Goal: Information Seeking & Learning: Learn about a topic

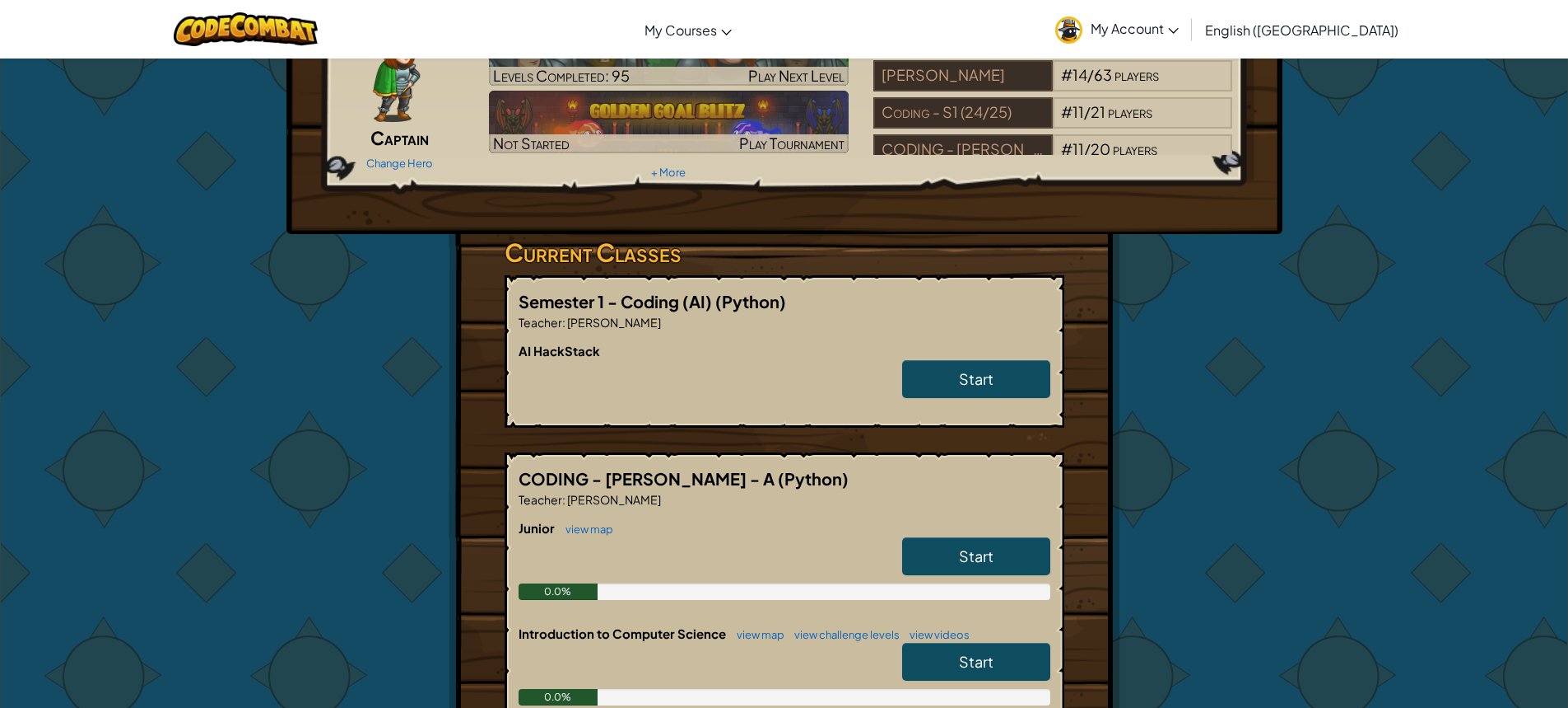
scroll to position [106, 0]
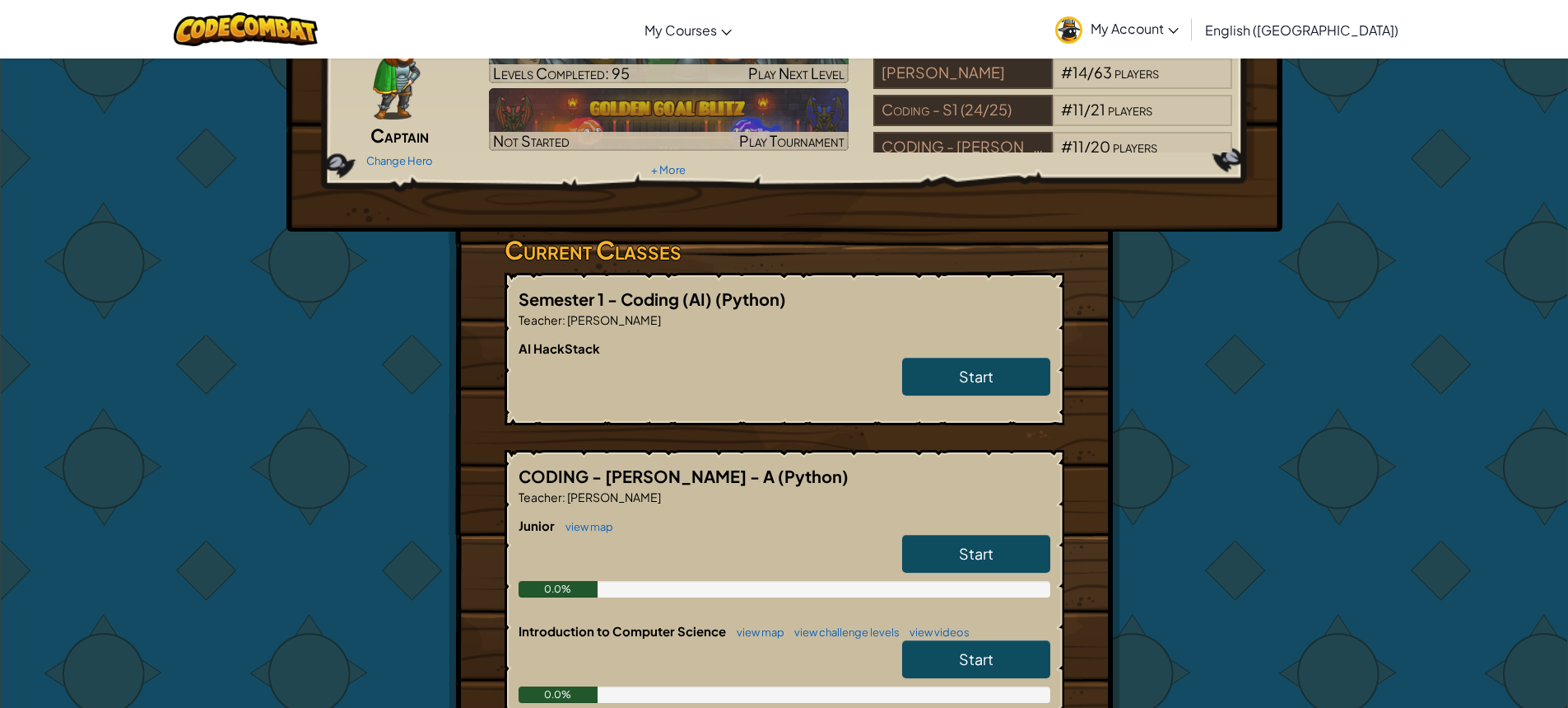
drag, startPoint x: 803, startPoint y: 369, endPoint x: 796, endPoint y: 405, distance: 36.7
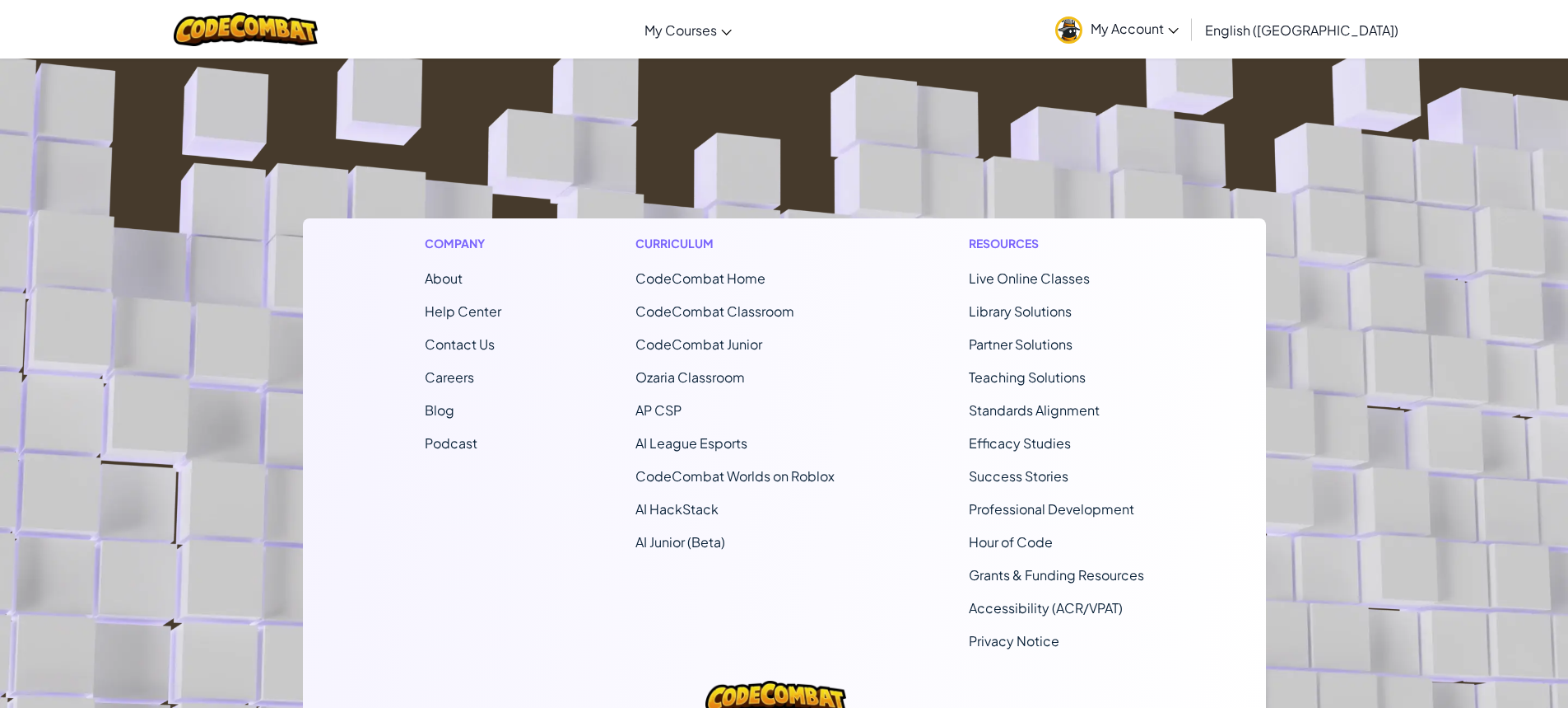
scroll to position [840, 0]
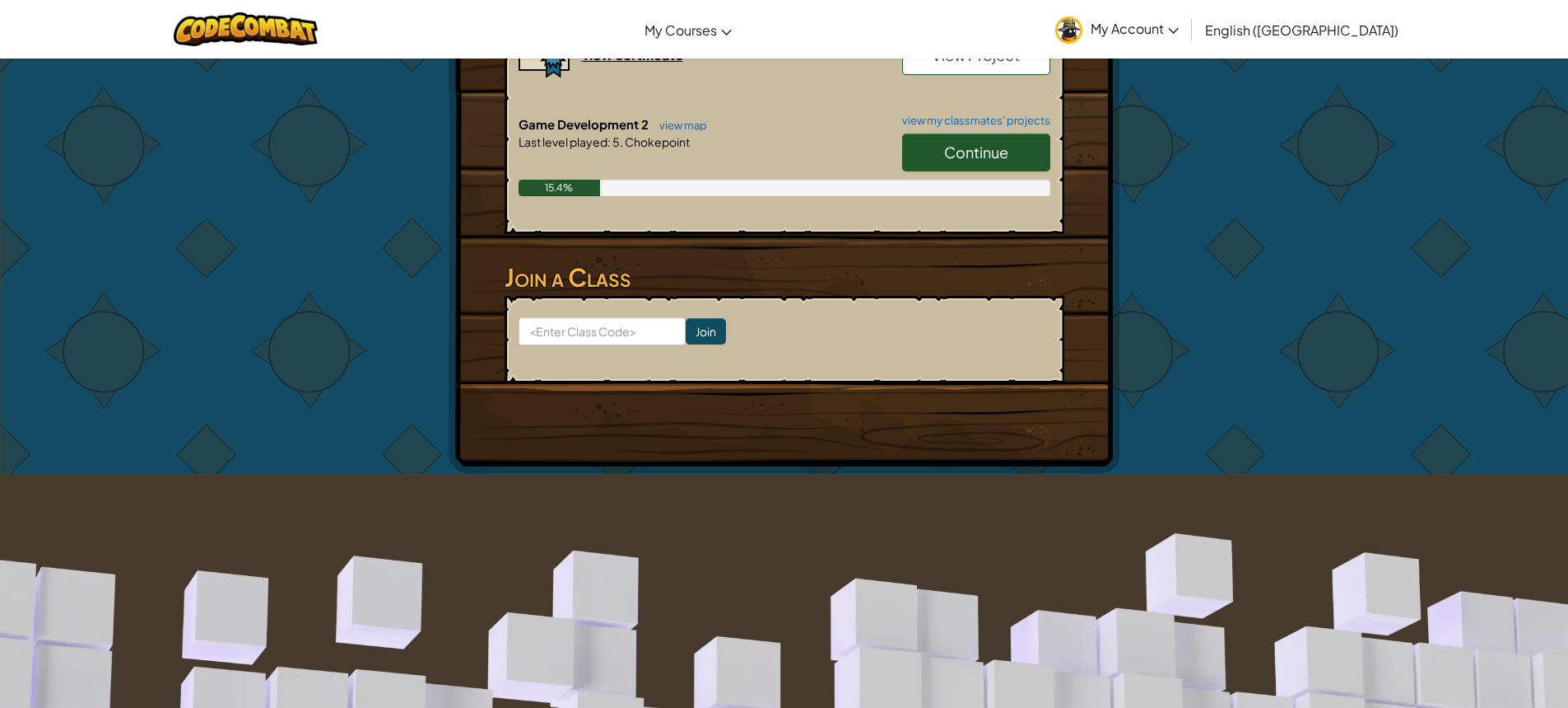
drag, startPoint x: 891, startPoint y: 566, endPoint x: 895, endPoint y: 256, distance: 310.0
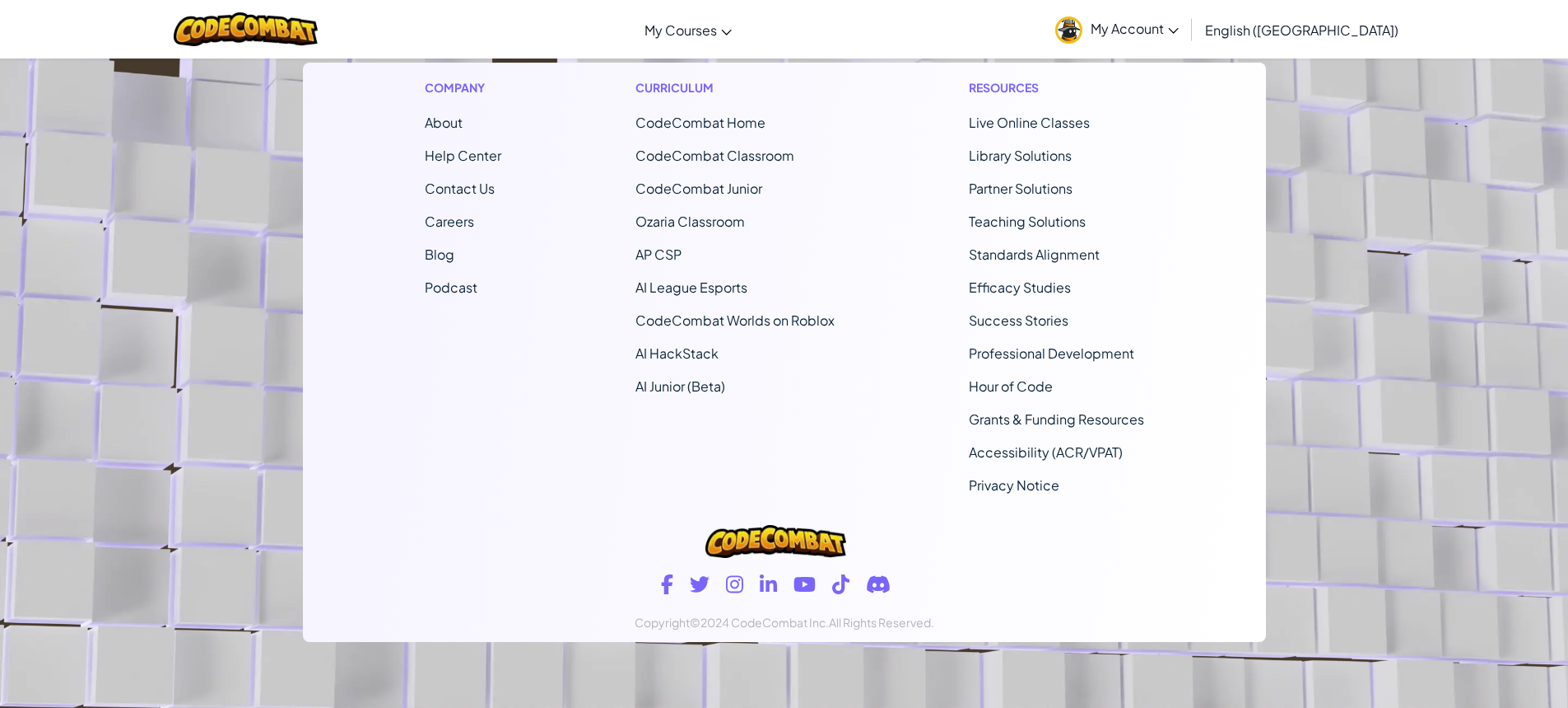
drag, startPoint x: 905, startPoint y: 494, endPoint x: 905, endPoint y: 471, distance: 23.0
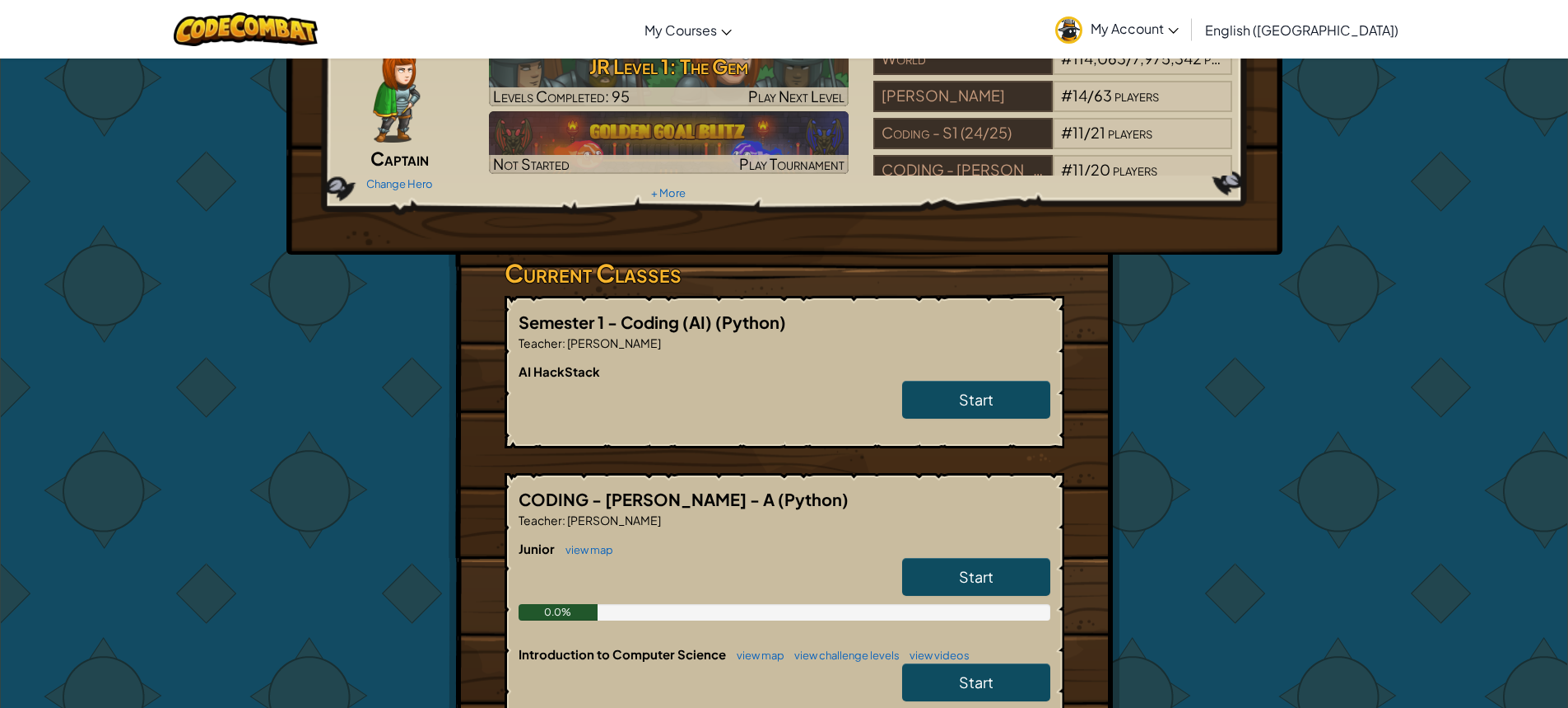
scroll to position [83, 0]
click at [1034, 404] on link "Start" at bounding box center [976, 400] width 148 height 38
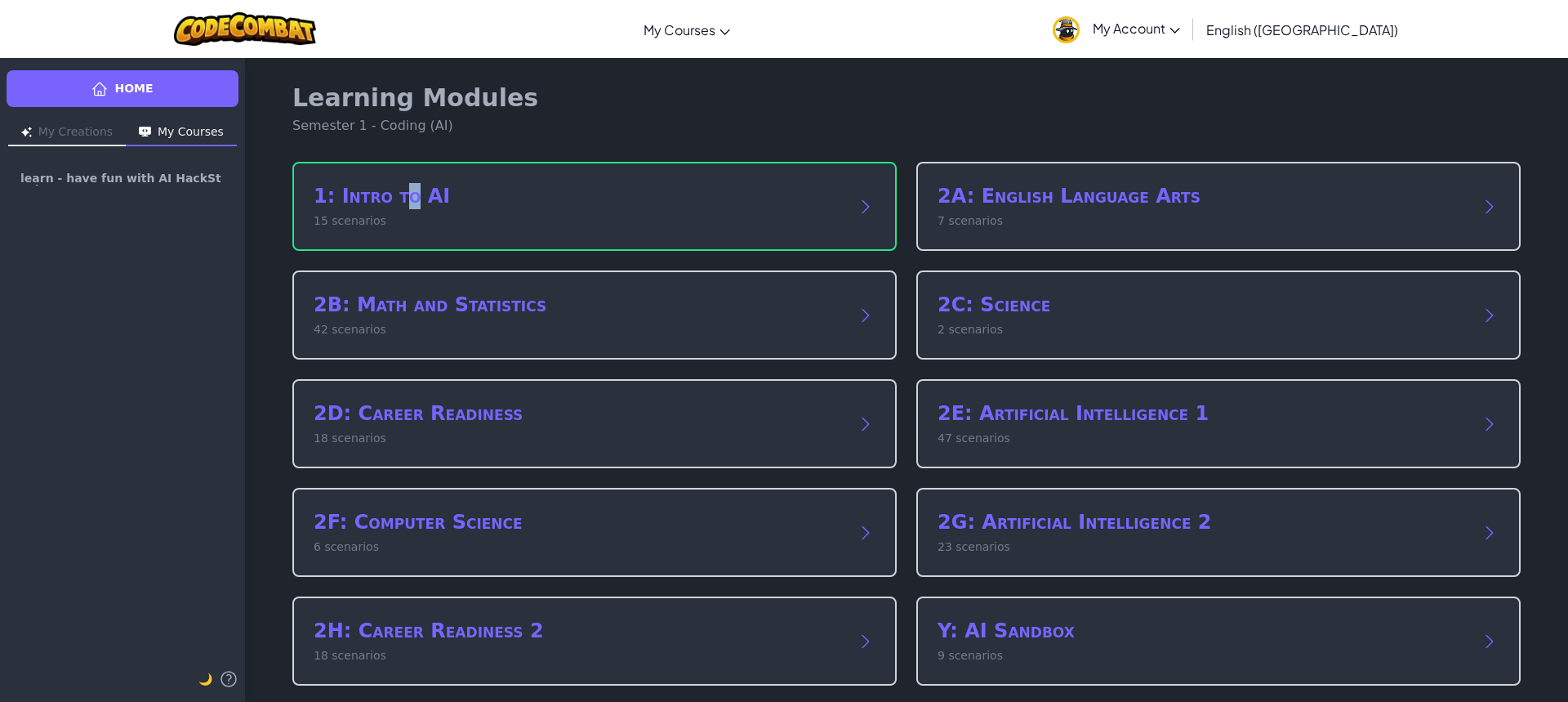
click at [406, 157] on div "Learning Modules Semester 1 - Coding (AI) 1: Intro to AI 15 scenarios 2A: Engli…" at bounding box center [906, 438] width 1254 height 763
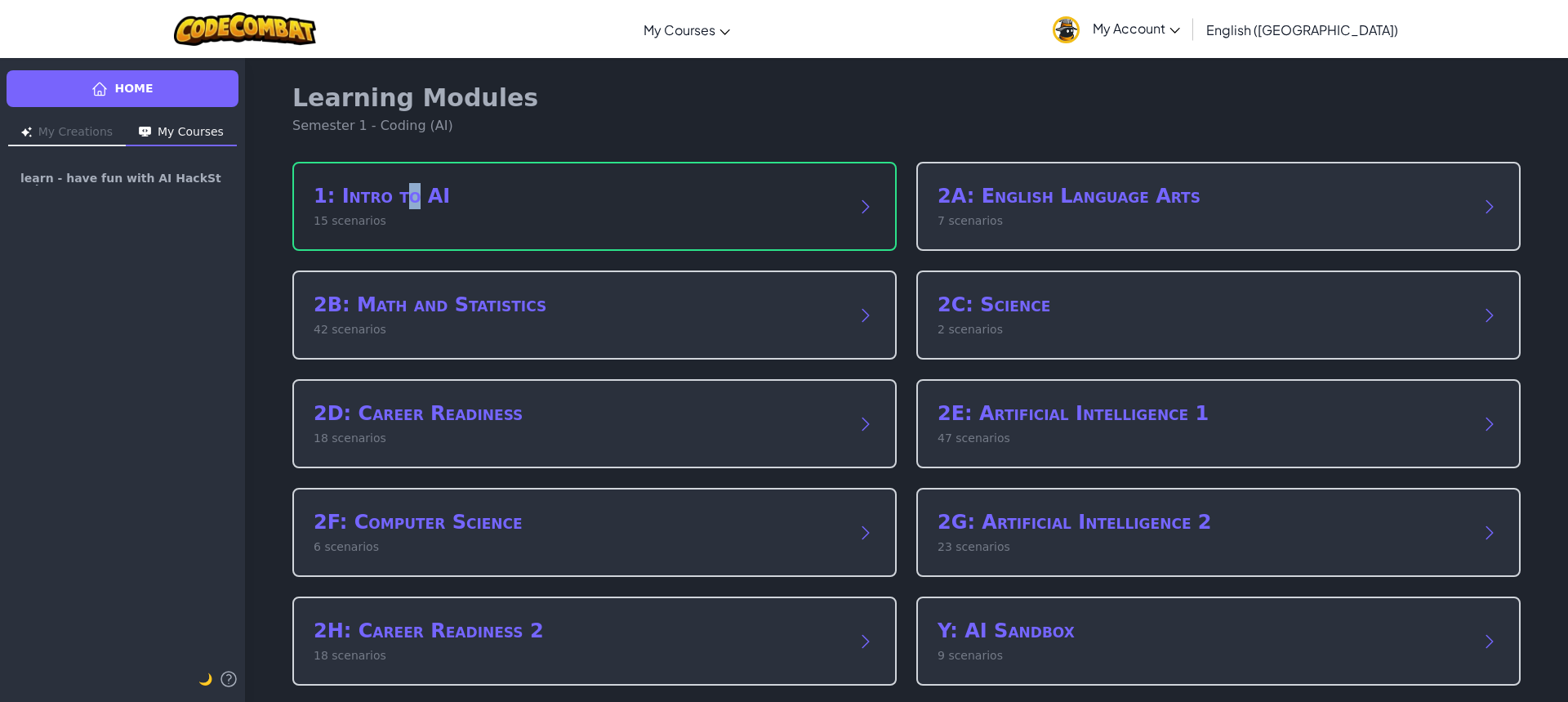
click at [406, 172] on div "1: Intro to AI 15 scenarios" at bounding box center [595, 206] width 604 height 89
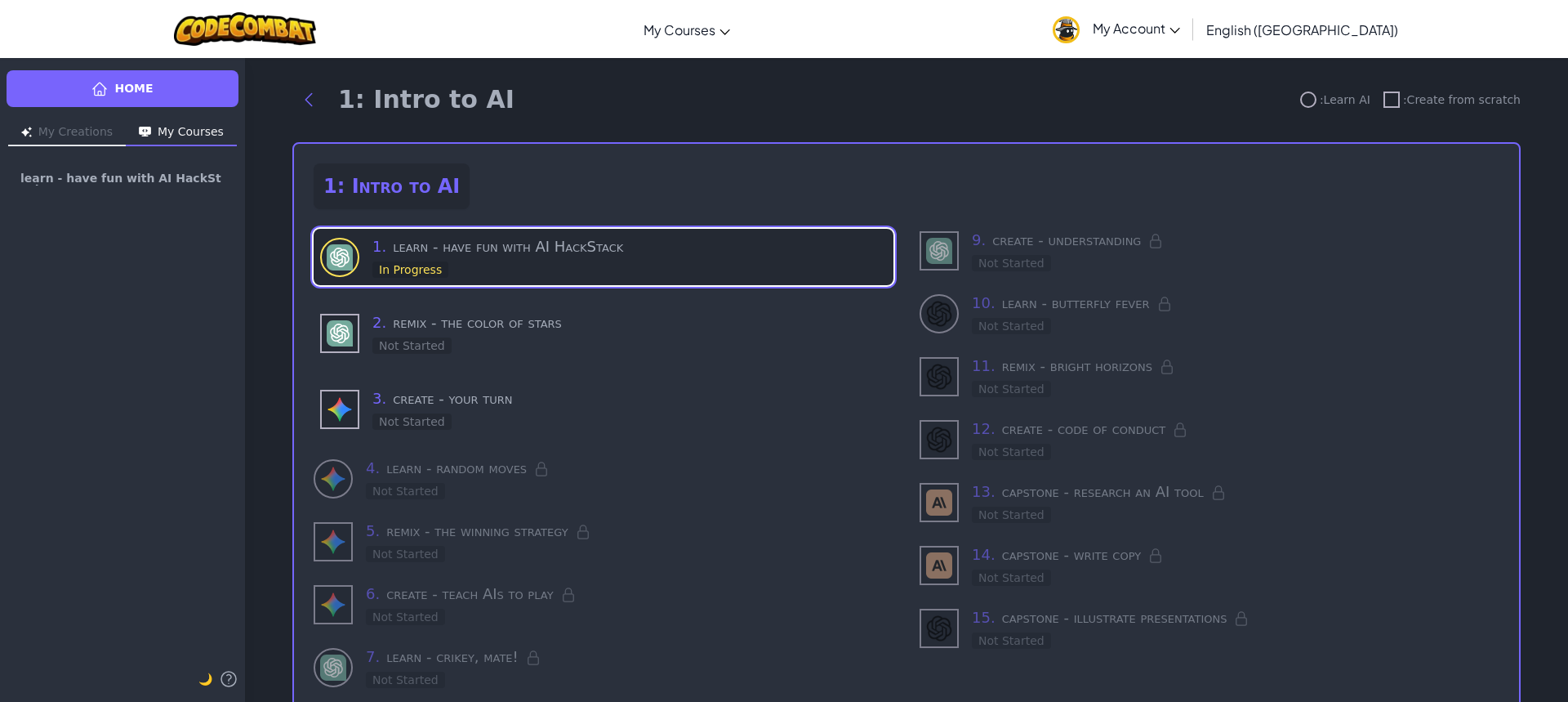
click at [629, 248] on h3 "1 . learn - have fun with AI HackStack" at bounding box center [630, 247] width 515 height 23
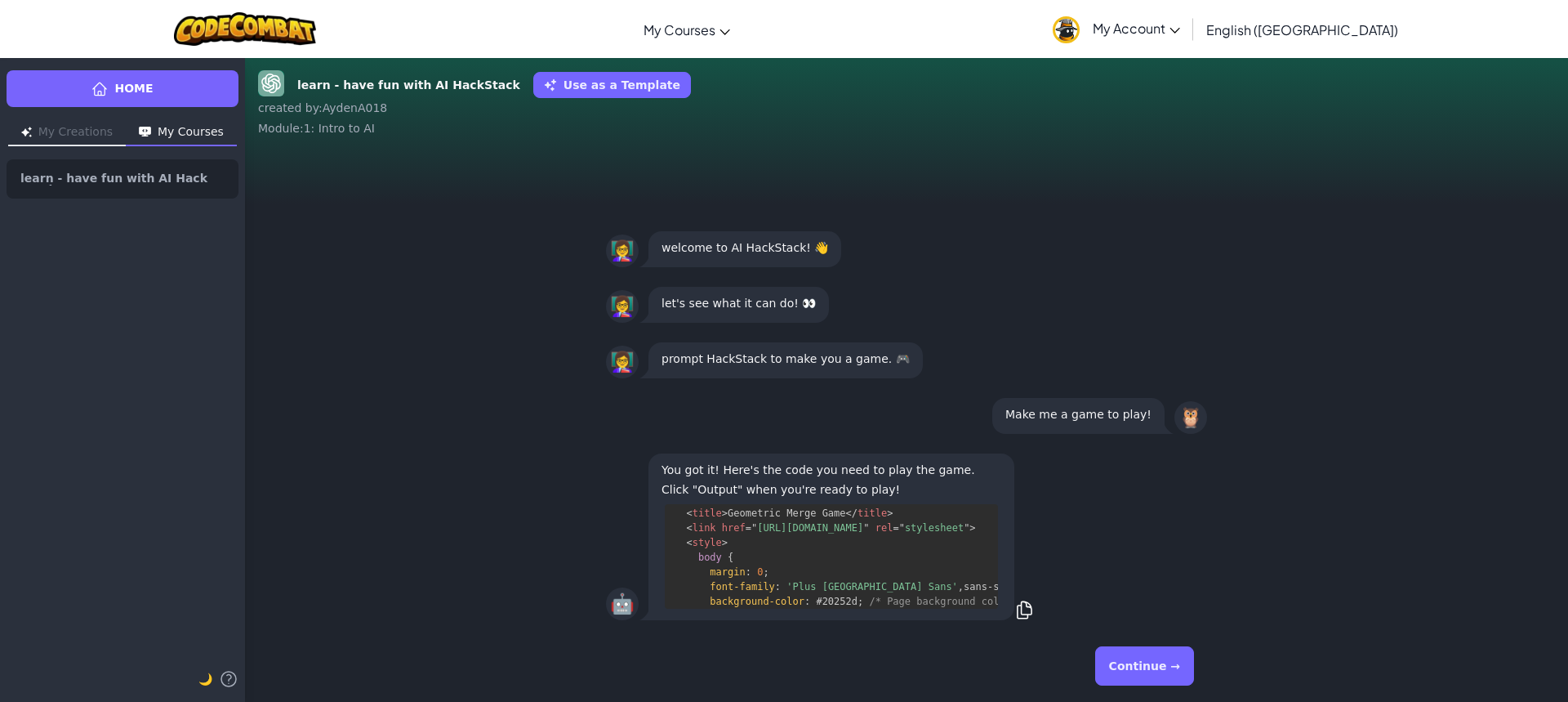
scroll to position [163, 0]
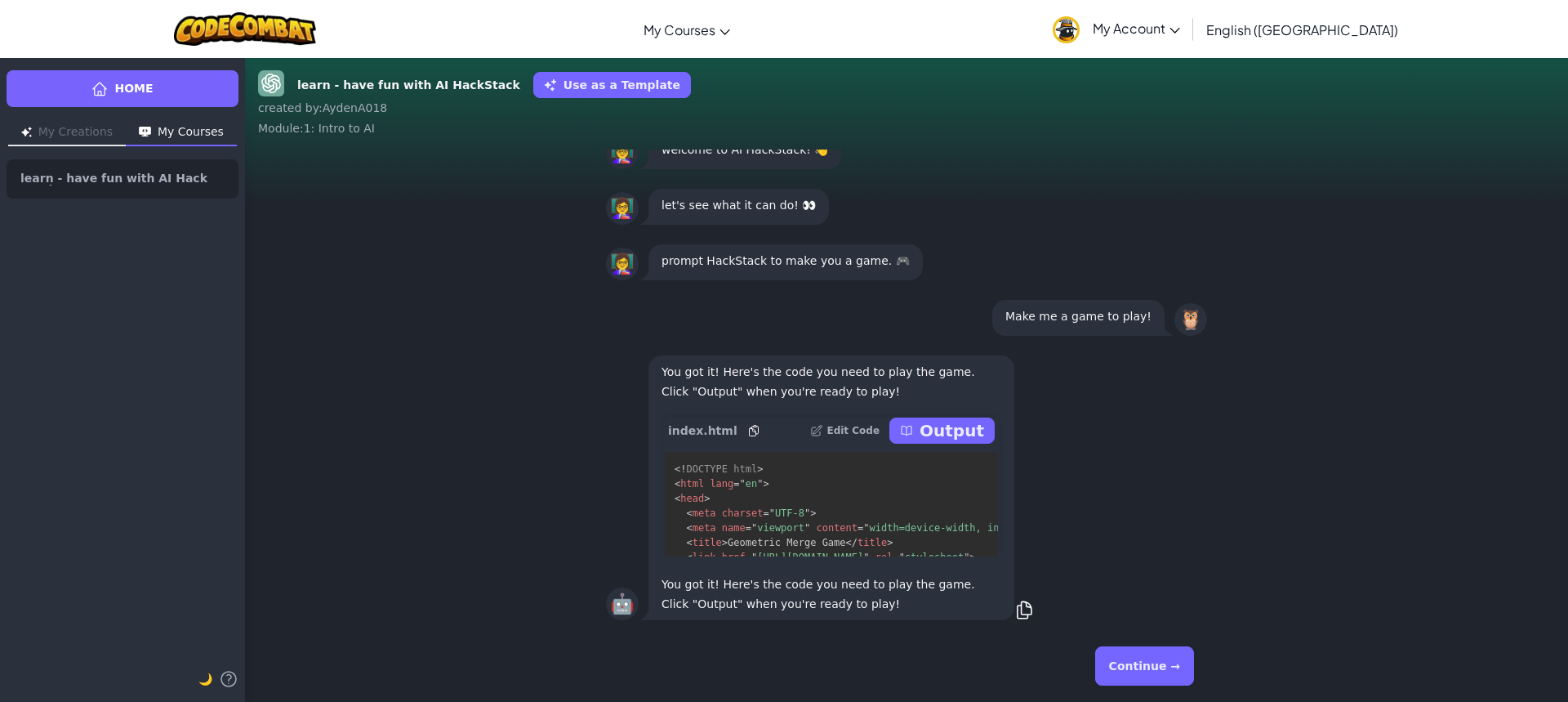
click at [928, 408] on div "You got it! Here's the code you need to play the game. Click "Output" when you'…" at bounding box center [831, 488] width 366 height 265
click at [928, 416] on div "index.html Edit Code Output" at bounding box center [831, 431] width 340 height 33
click at [929, 422] on p "Output" at bounding box center [951, 431] width 65 height 23
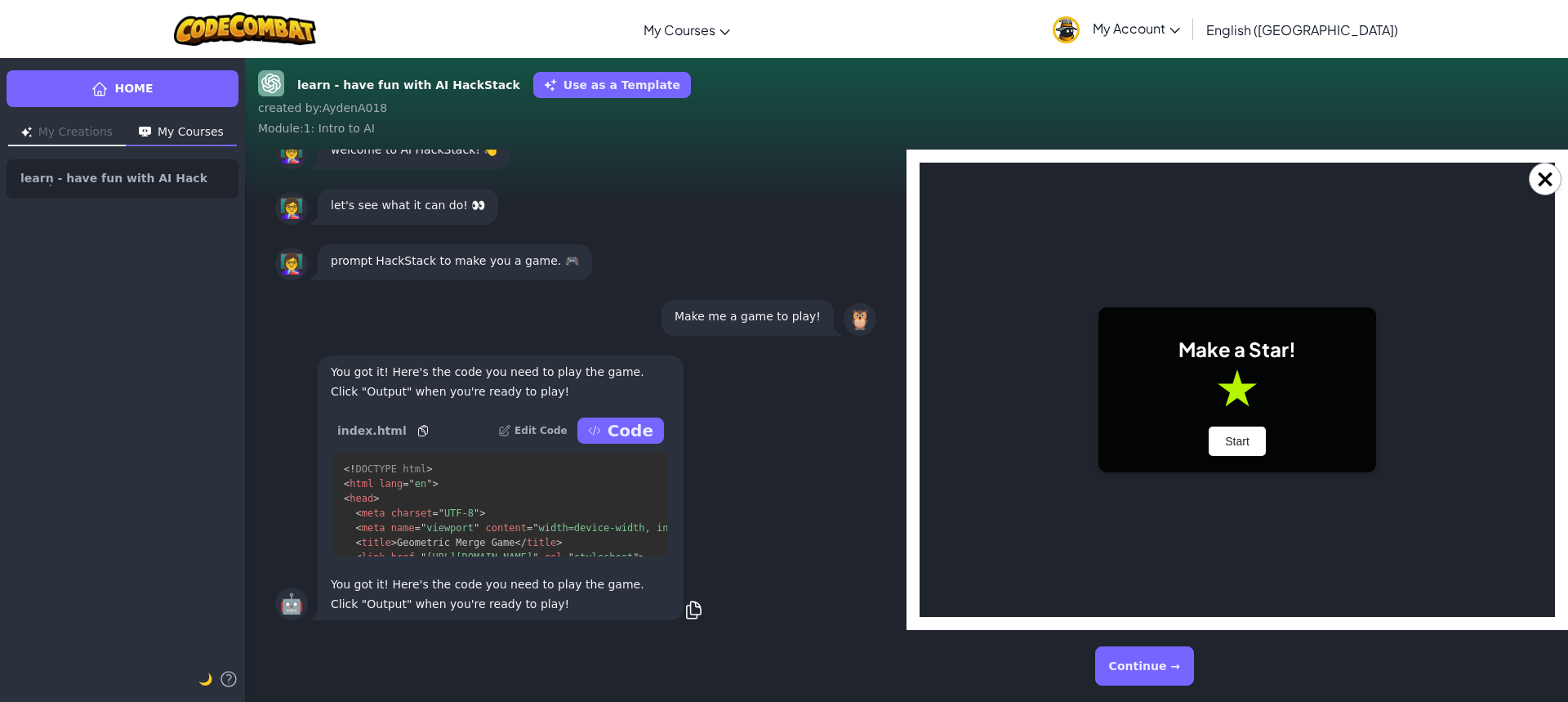
scroll to position [0, 0]
click at [1545, 180] on button "×" at bounding box center [1545, 179] width 33 height 33
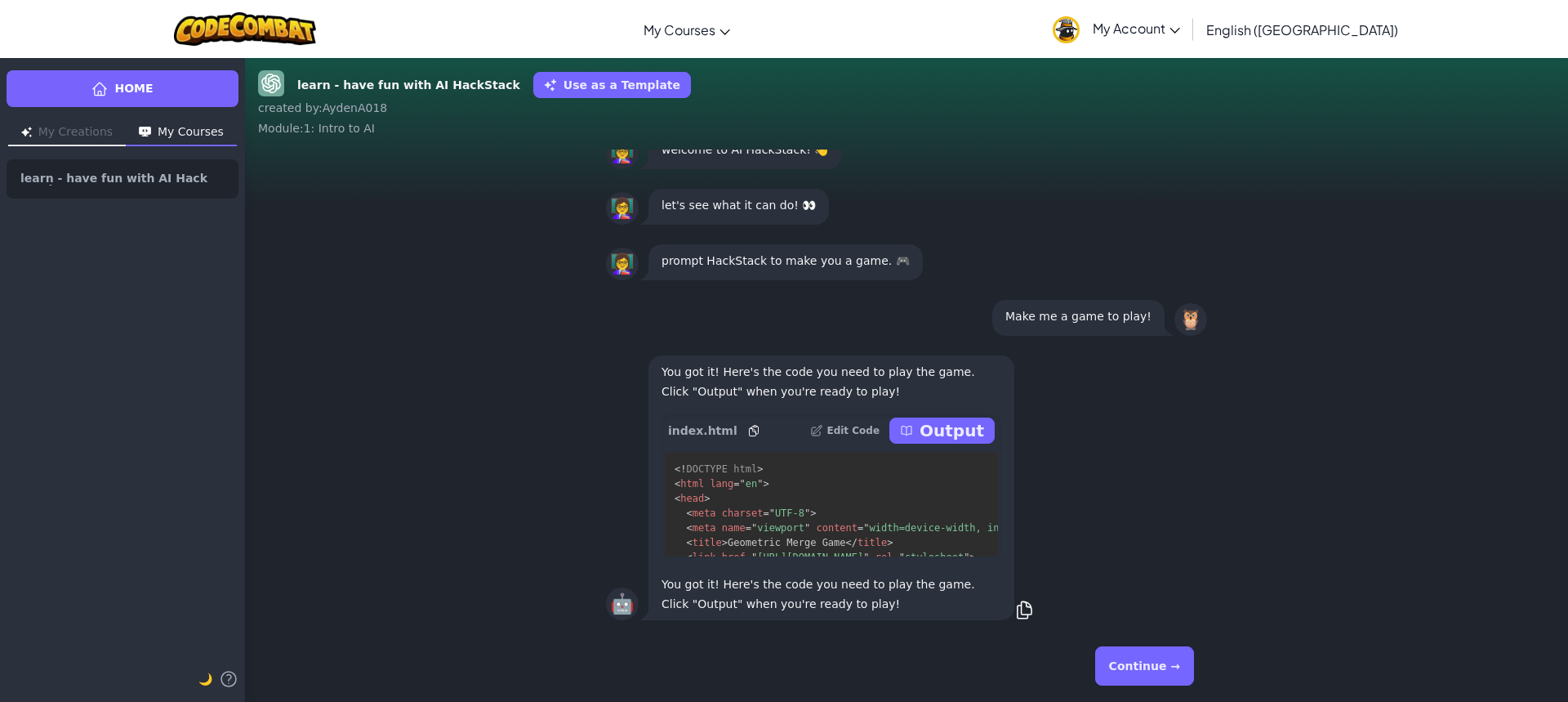
click at [974, 424] on p "Output" at bounding box center [951, 431] width 65 height 23
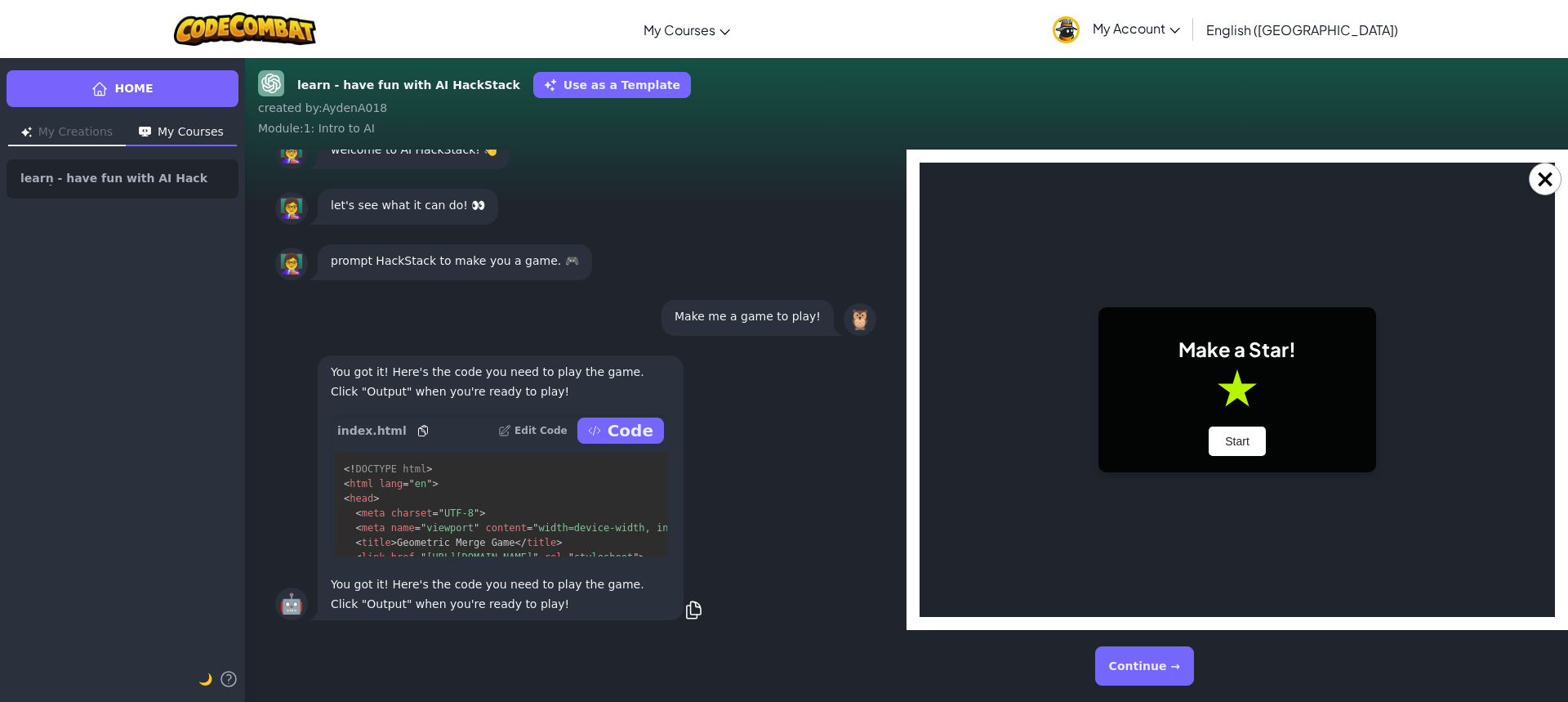
click at [1209, 455] on div "Make a Star! Start" at bounding box center [1238, 389] width 278 height 165
click at [1222, 442] on button "Start" at bounding box center [1237, 441] width 57 height 29
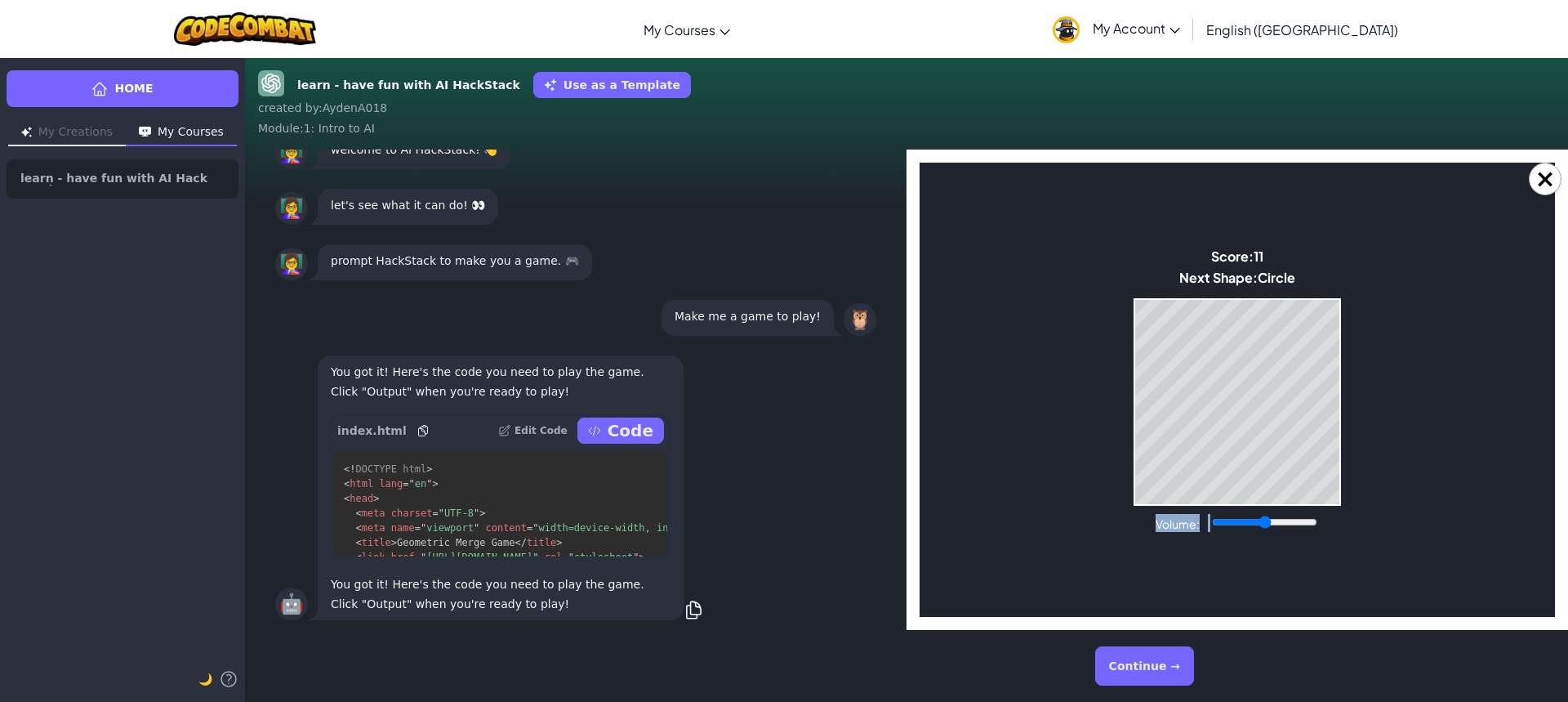
drag, startPoint x: 1290, startPoint y: 521, endPoint x: 1367, endPoint y: 523, distance: 77.0
click at [1367, 523] on body "Make a Star! Start Score: 11 Next Shape: Circle Game Over Your stack reached th…" at bounding box center [1237, 389] width 635 height 454
drag, startPoint x: 1264, startPoint y: 523, endPoint x: 1418, endPoint y: 516, distance: 154.2
click at [1317, 516] on input "Volume:" at bounding box center [1264, 522] width 105 height 14
click at [1065, 342] on body "Make a Star! Start Score: 11 Next Shape: Circle Game Over Your stack reached th…" at bounding box center [1237, 389] width 635 height 454
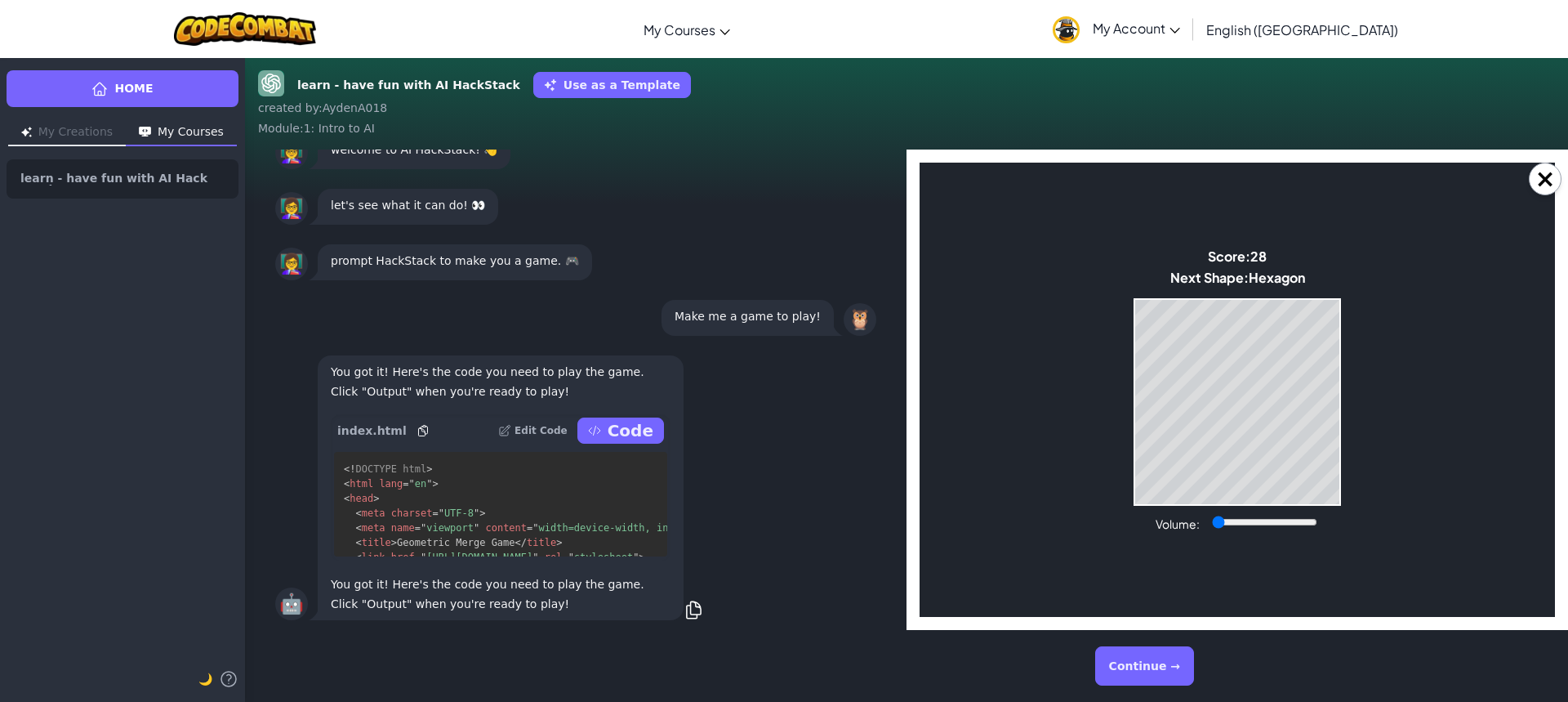
drag, startPoint x: 1304, startPoint y: 521, endPoint x: 1128, endPoint y: 516, distance: 176.1
click at [1212, 528] on input "Volume:" at bounding box center [1264, 522] width 105 height 14
drag, startPoint x: 1219, startPoint y: 520, endPoint x: 1439, endPoint y: 519, distance: 220.0
type input "1"
click at [1317, 519] on input "Volume:" at bounding box center [1264, 522] width 105 height 14
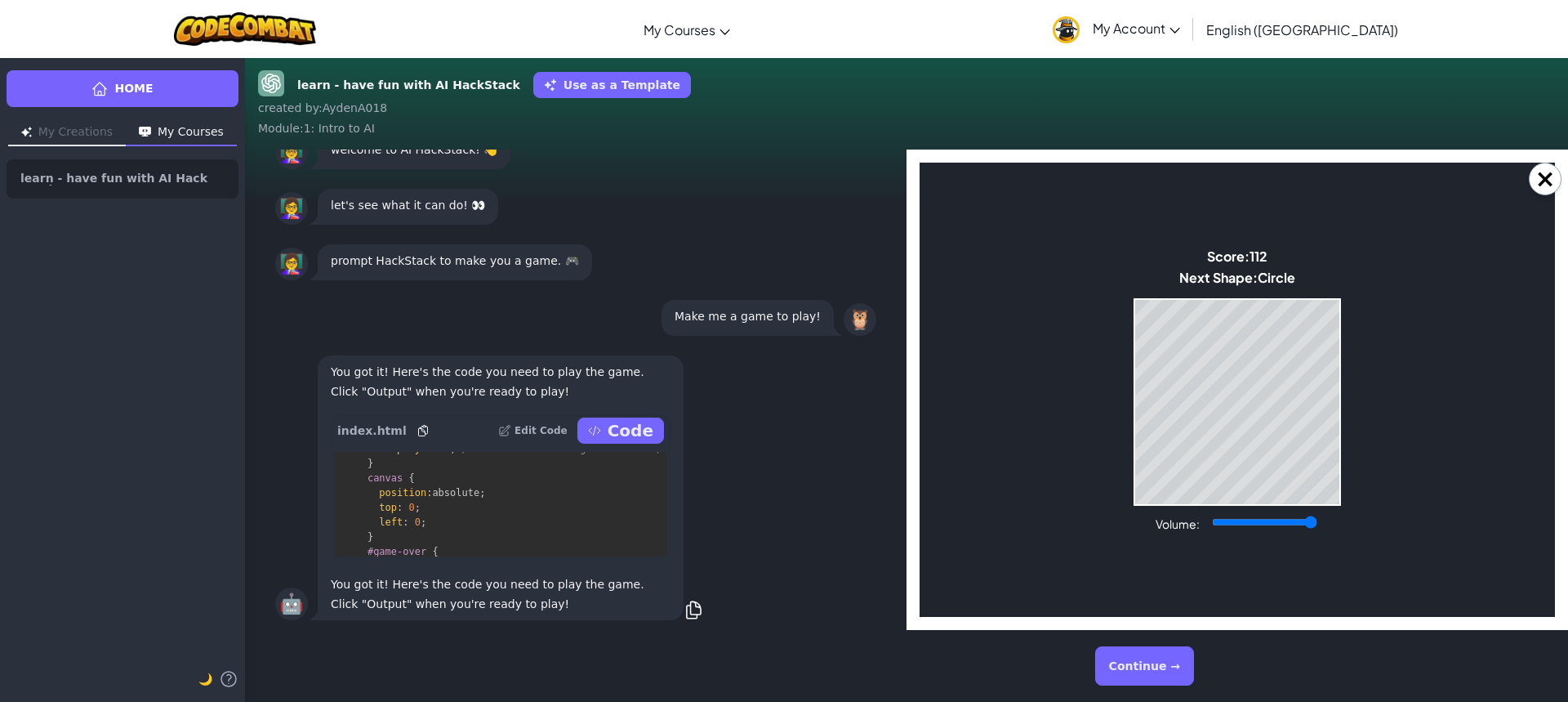
scroll to position [572, 0]
click at [1552, 167] on button "×" at bounding box center [1545, 179] width 33 height 33
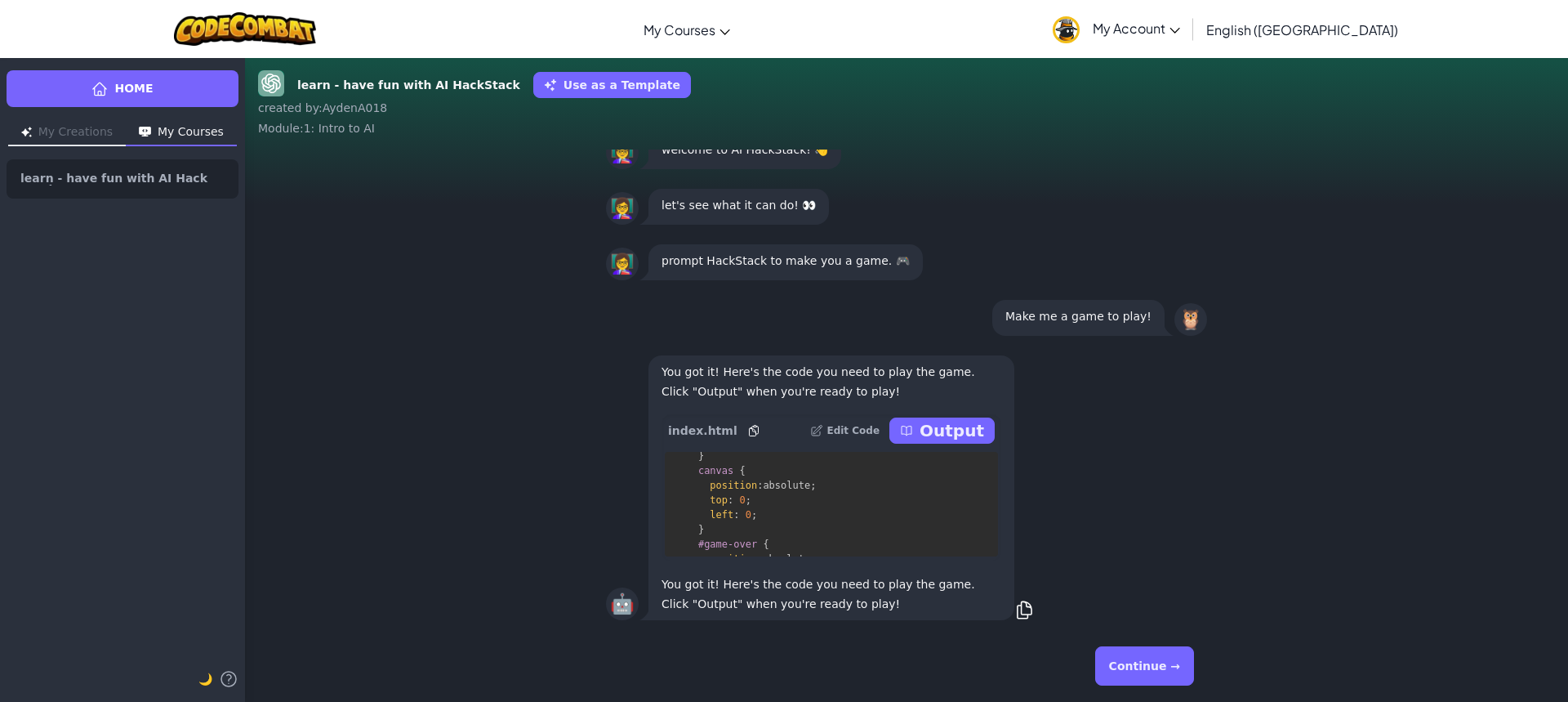
click at [1142, 657] on button "Continue →" at bounding box center [1144, 665] width 98 height 40
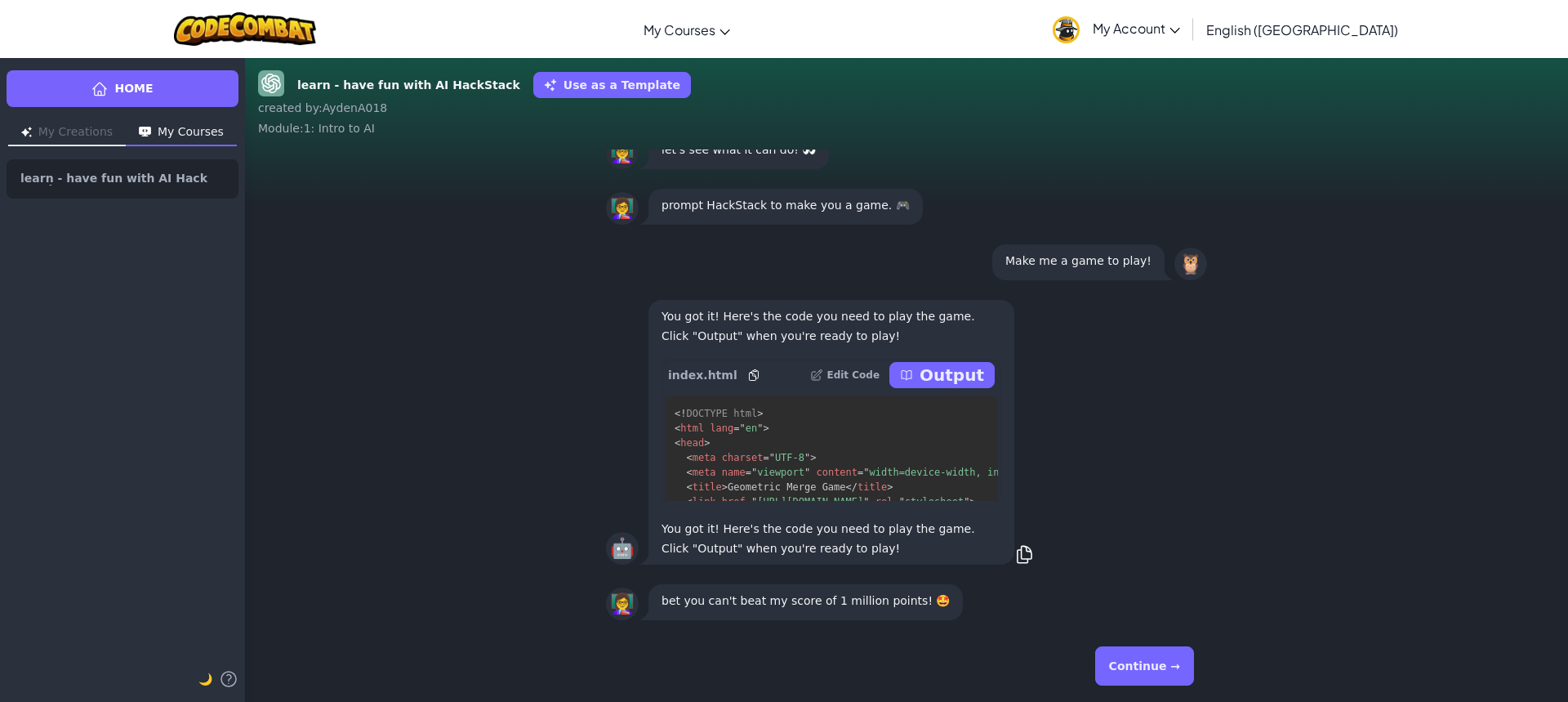
click at [1125, 656] on button "Continue →" at bounding box center [1144, 665] width 98 height 40
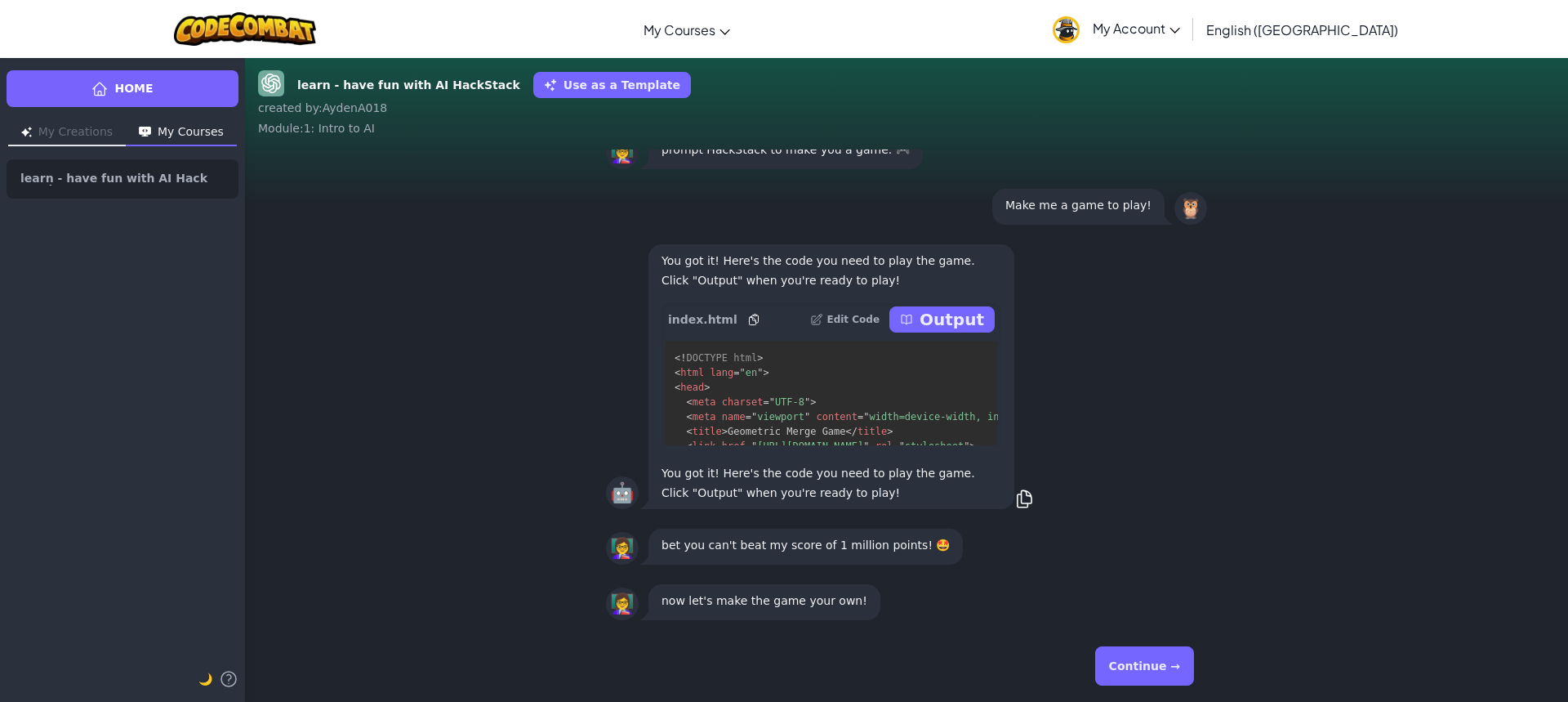
click at [1125, 656] on button "Continue →" at bounding box center [1144, 665] width 98 height 40
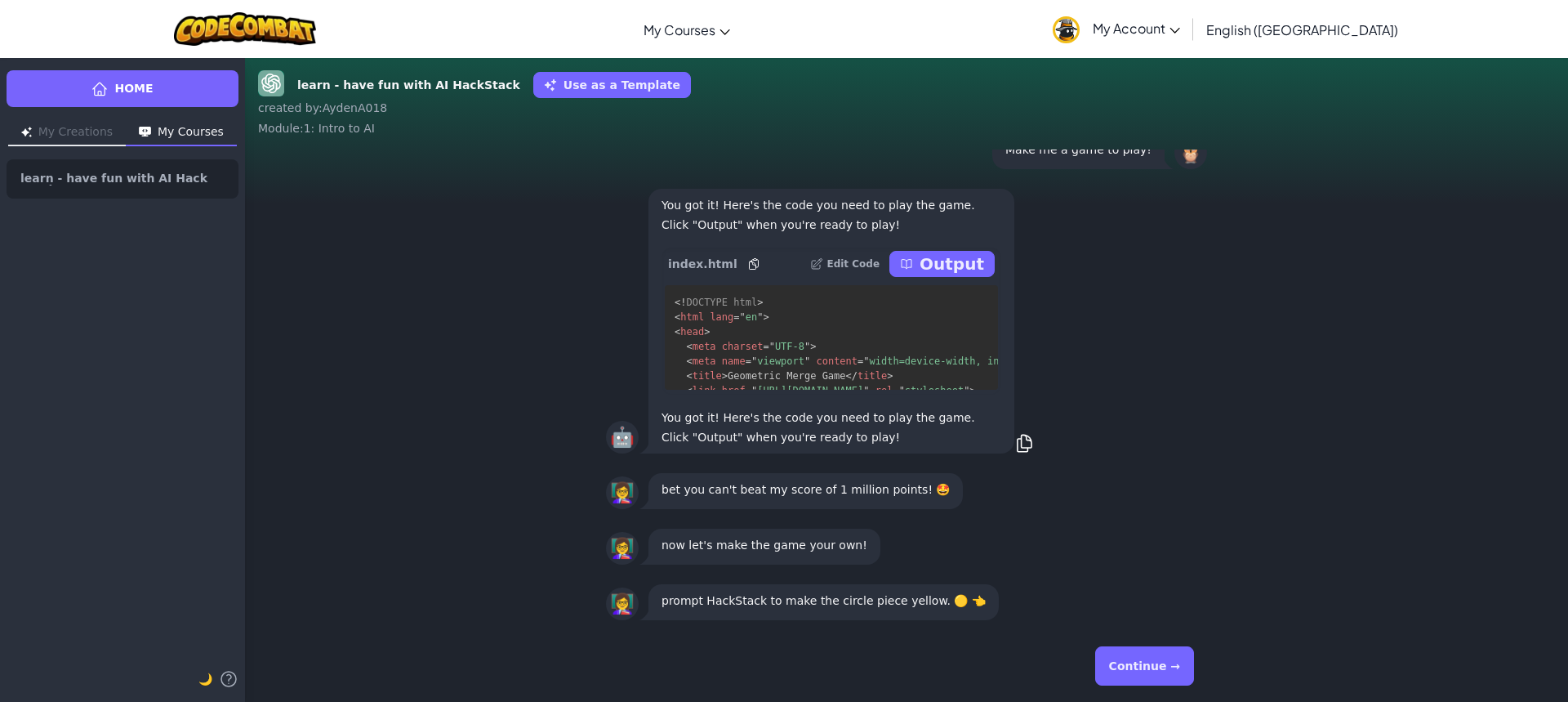
click at [1113, 665] on button "Continue →" at bounding box center [1144, 665] width 98 height 40
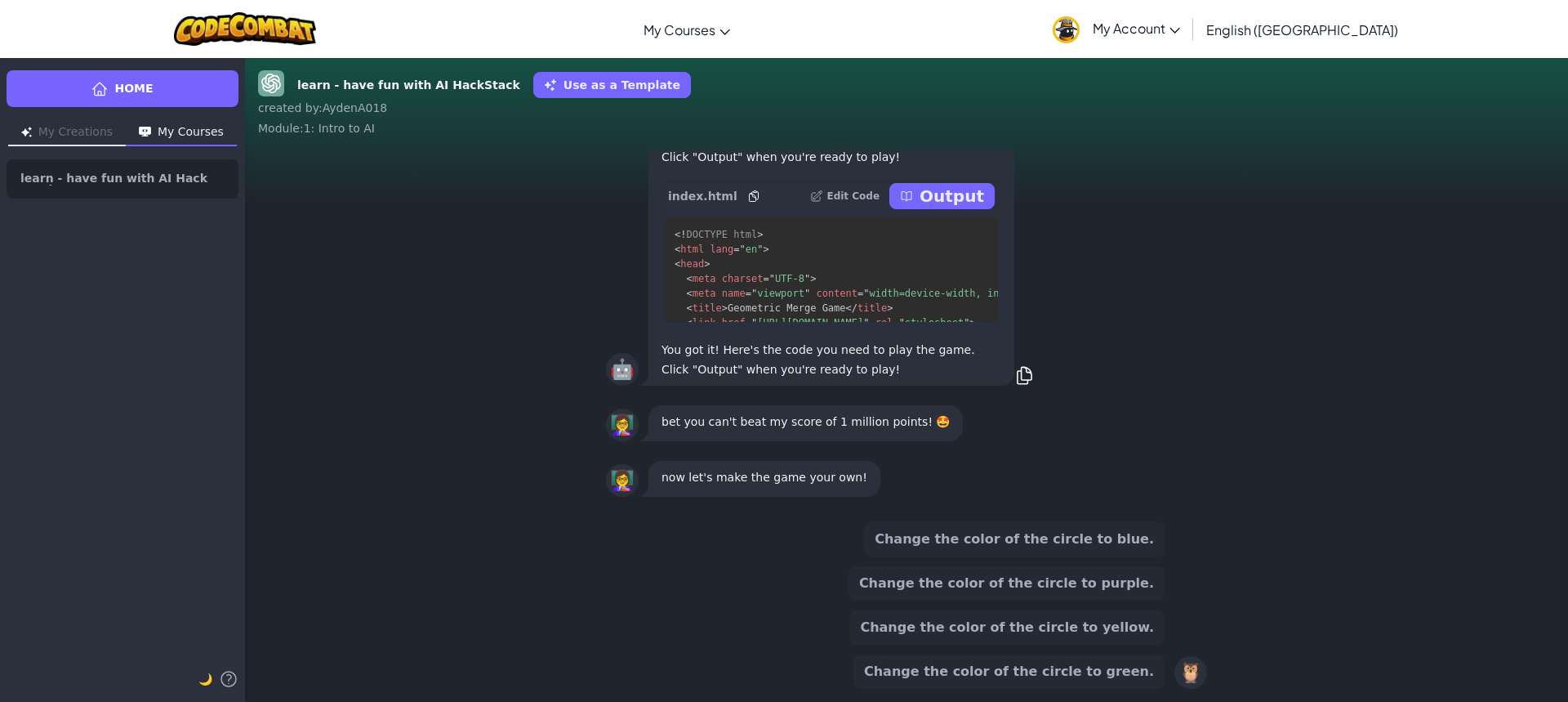
scroll to position [-82, 0]
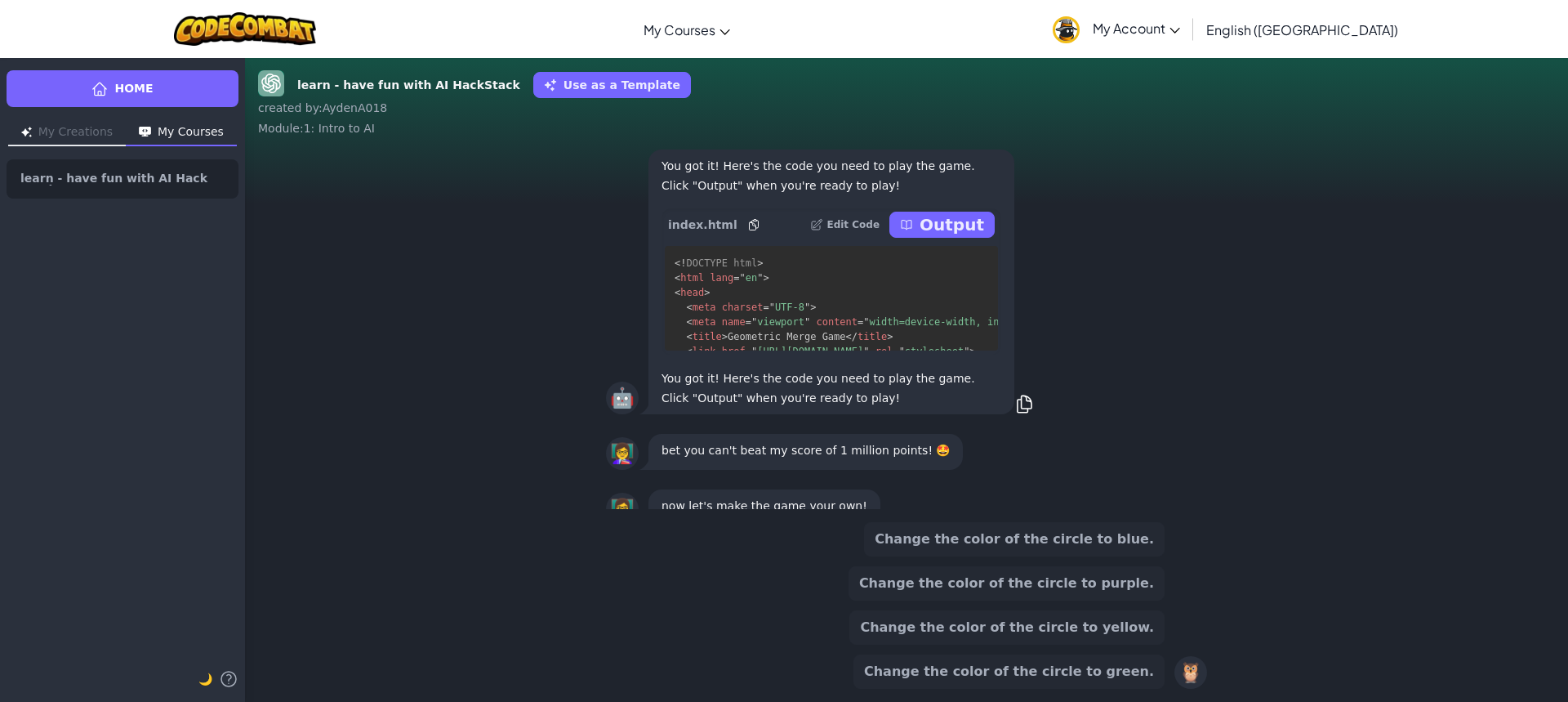
click at [968, 211] on button "Output" at bounding box center [941, 224] width 105 height 26
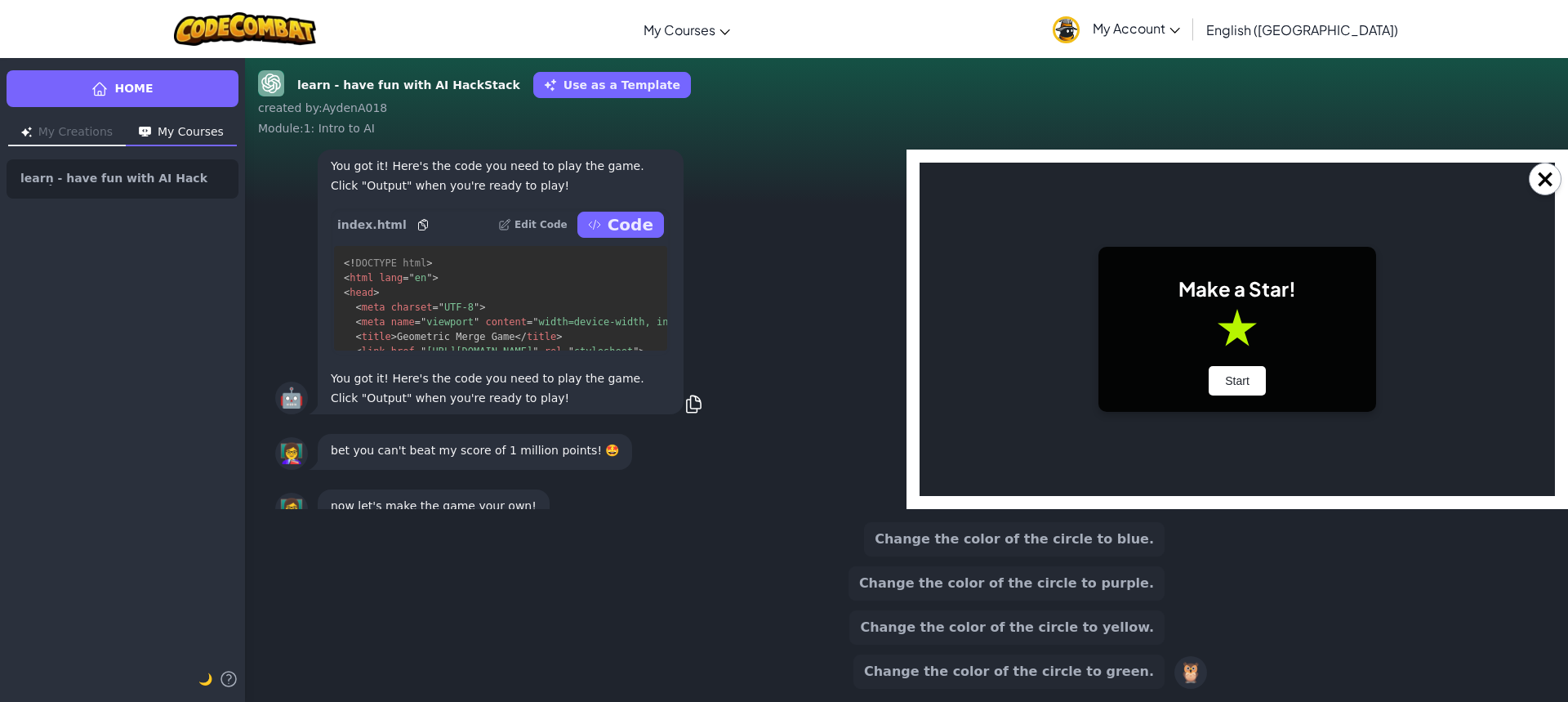
scroll to position [0, 0]
click at [1249, 381] on button "Start" at bounding box center [1237, 380] width 57 height 29
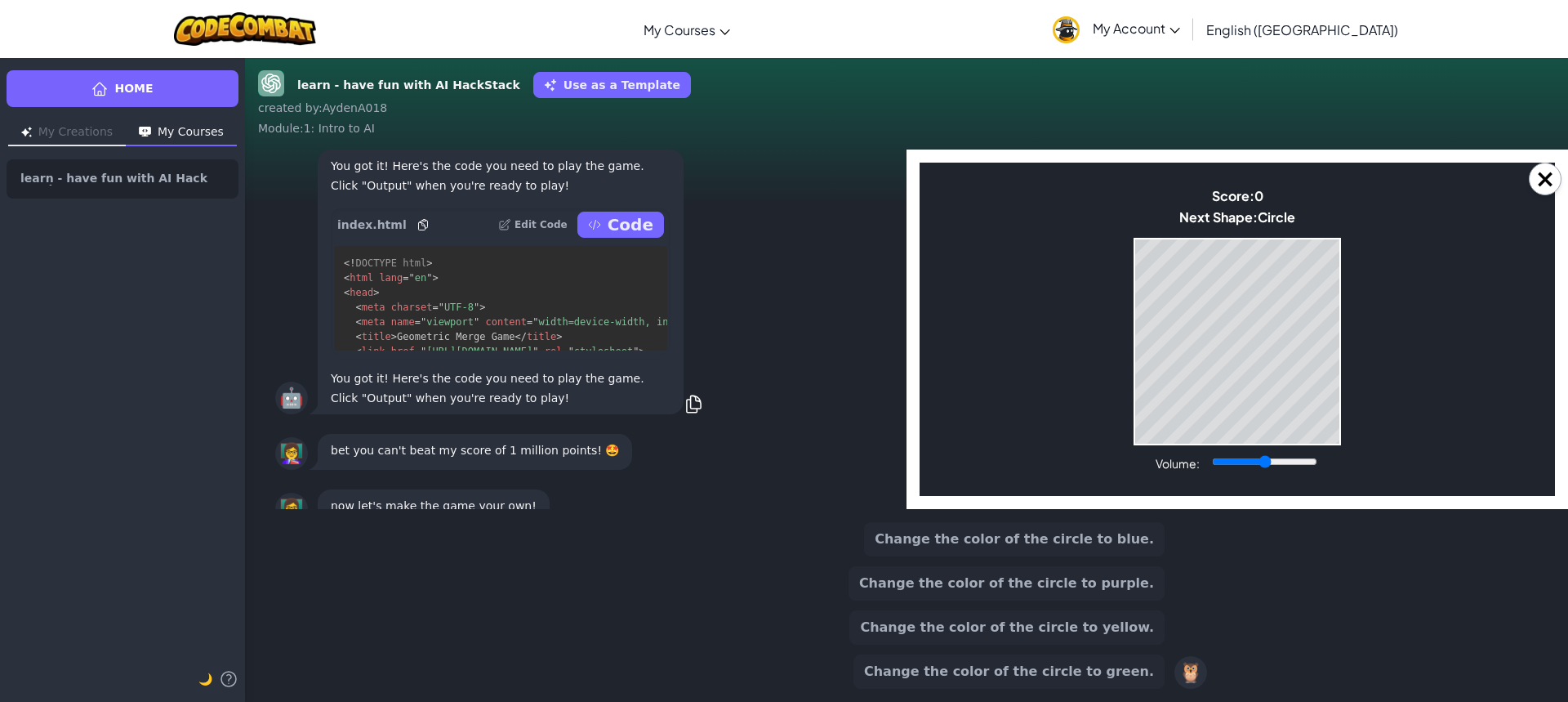
click at [1121, 301] on body "Make a Star! Start Score: 0 Next Shape: Circle Game Over Your stack reached the…" at bounding box center [1237, 328] width 635 height 333
click at [1073, 358] on body "Make a Star! Start Score: 54 Next Shape: Square Game Over Your stack reached th…" at bounding box center [1237, 328] width 635 height 333
drag, startPoint x: 739, startPoint y: 402, endPoint x: 710, endPoint y: 331, distance: 76.7
drag, startPoint x: 710, startPoint y: 331, endPoint x: 697, endPoint y: 236, distance: 95.9
click at [706, 236] on div "🤖 You got it! Here's the code you need to play the game. Click "Output" when yo…" at bounding box center [575, 281] width 602 height 271
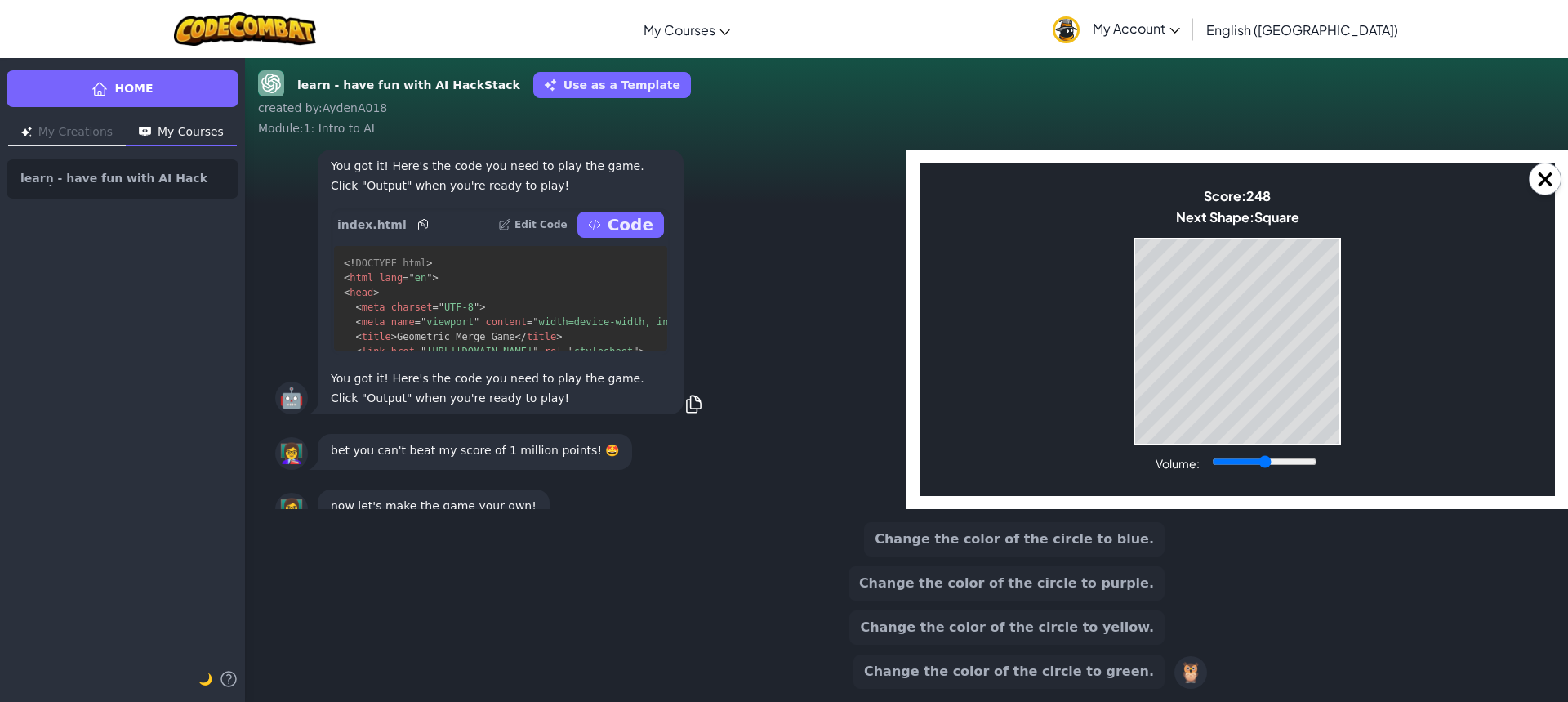
click at [533, 228] on p "Edit Code" at bounding box center [541, 225] width 53 height 14
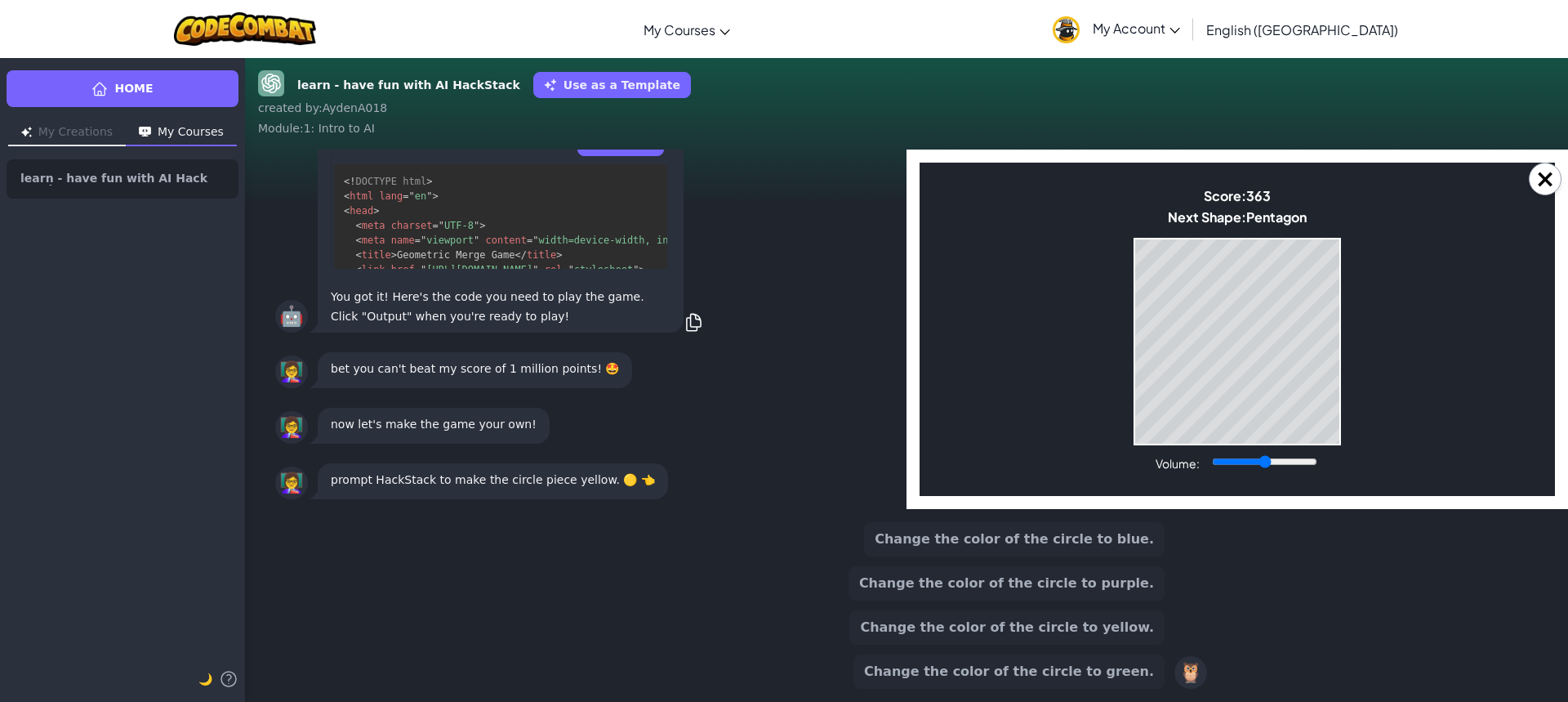
click at [1328, 448] on body "Make a Star! Start Score: 363 Next Shape: [GEOGRAPHIC_DATA] Game Over Your stac…" at bounding box center [1237, 328] width 635 height 333
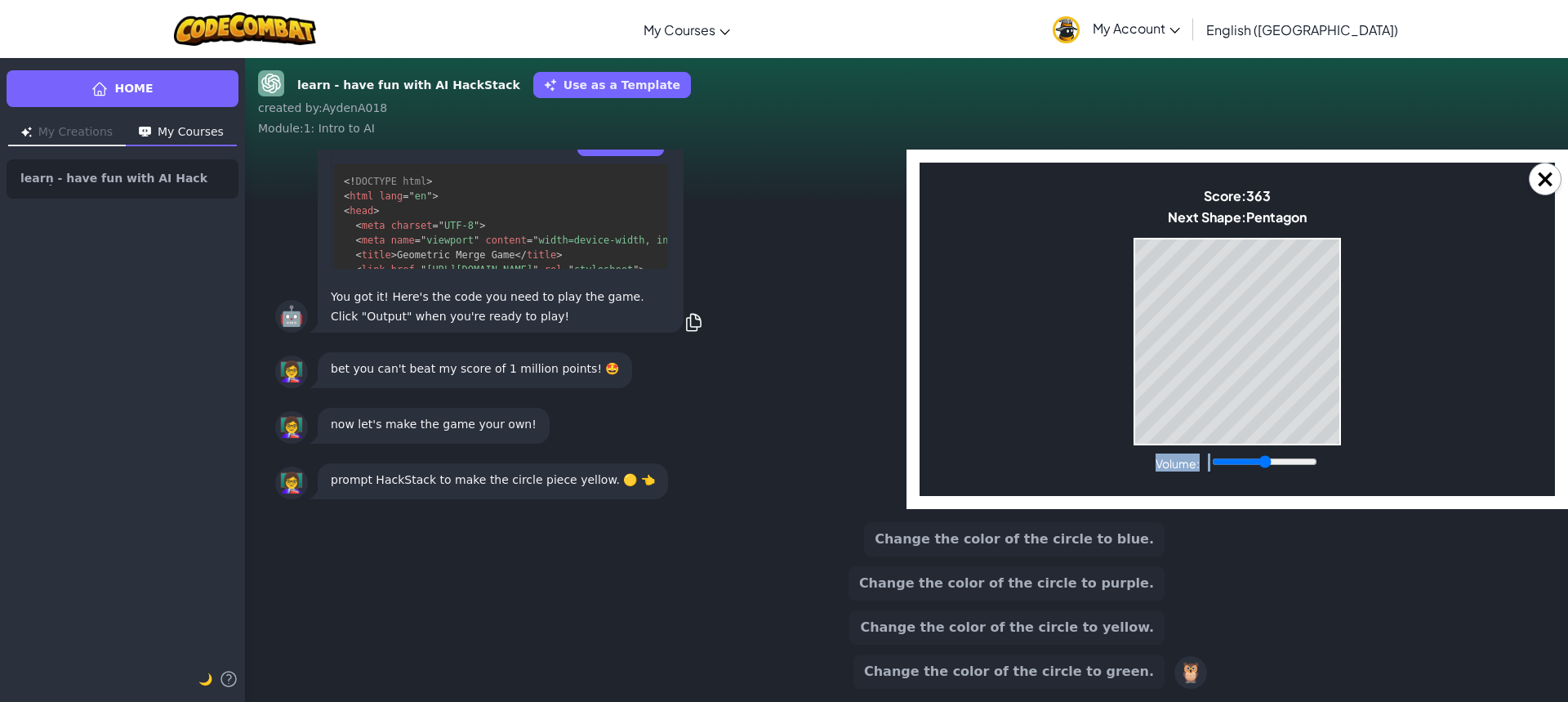
click at [1328, 448] on body "Make a Star! Start Score: 363 Next Shape: [GEOGRAPHIC_DATA] Game Over Your stac…" at bounding box center [1237, 328] width 635 height 333
click at [1328, 447] on body "Make a Star! Start Score: 363 Next Shape: [GEOGRAPHIC_DATA] Game Over Your stac…" at bounding box center [1237, 328] width 635 height 333
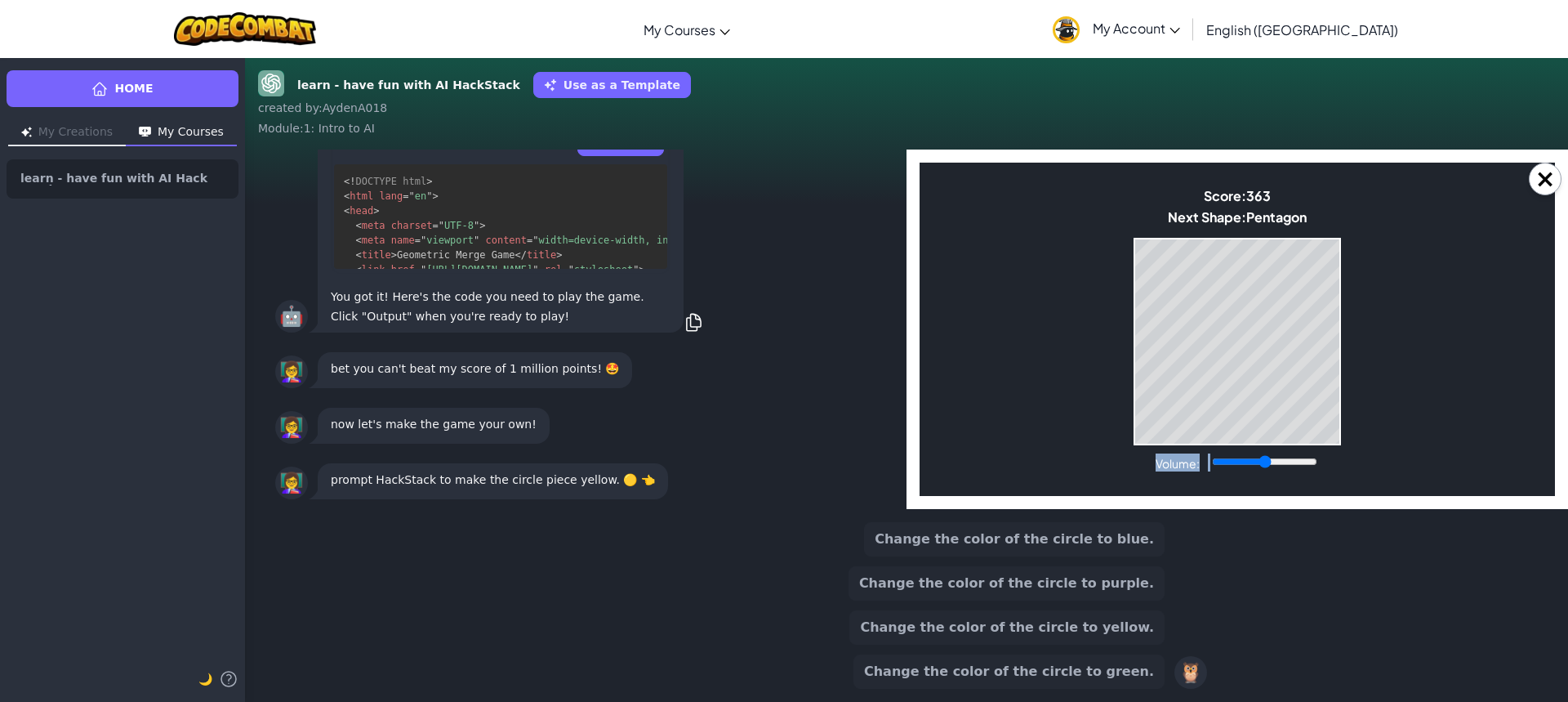
click at [1328, 447] on body "Make a Star! Start Score: 363 Next Shape: [GEOGRAPHIC_DATA] Game Over Your stac…" at bounding box center [1237, 328] width 635 height 333
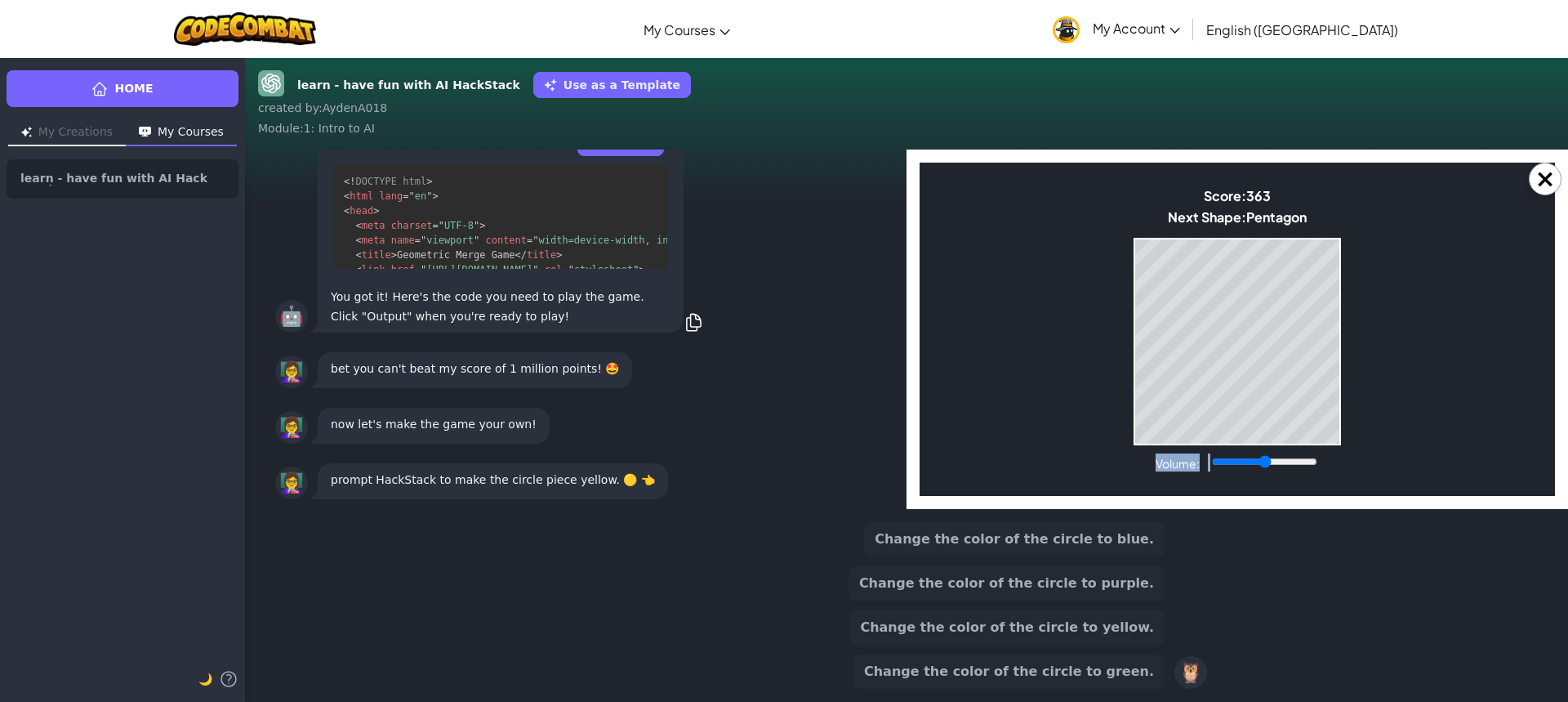
click at [1328, 447] on body "Make a Star! Start Score: 363 Next Shape: [GEOGRAPHIC_DATA] Game Over Your stac…" at bounding box center [1237, 328] width 635 height 333
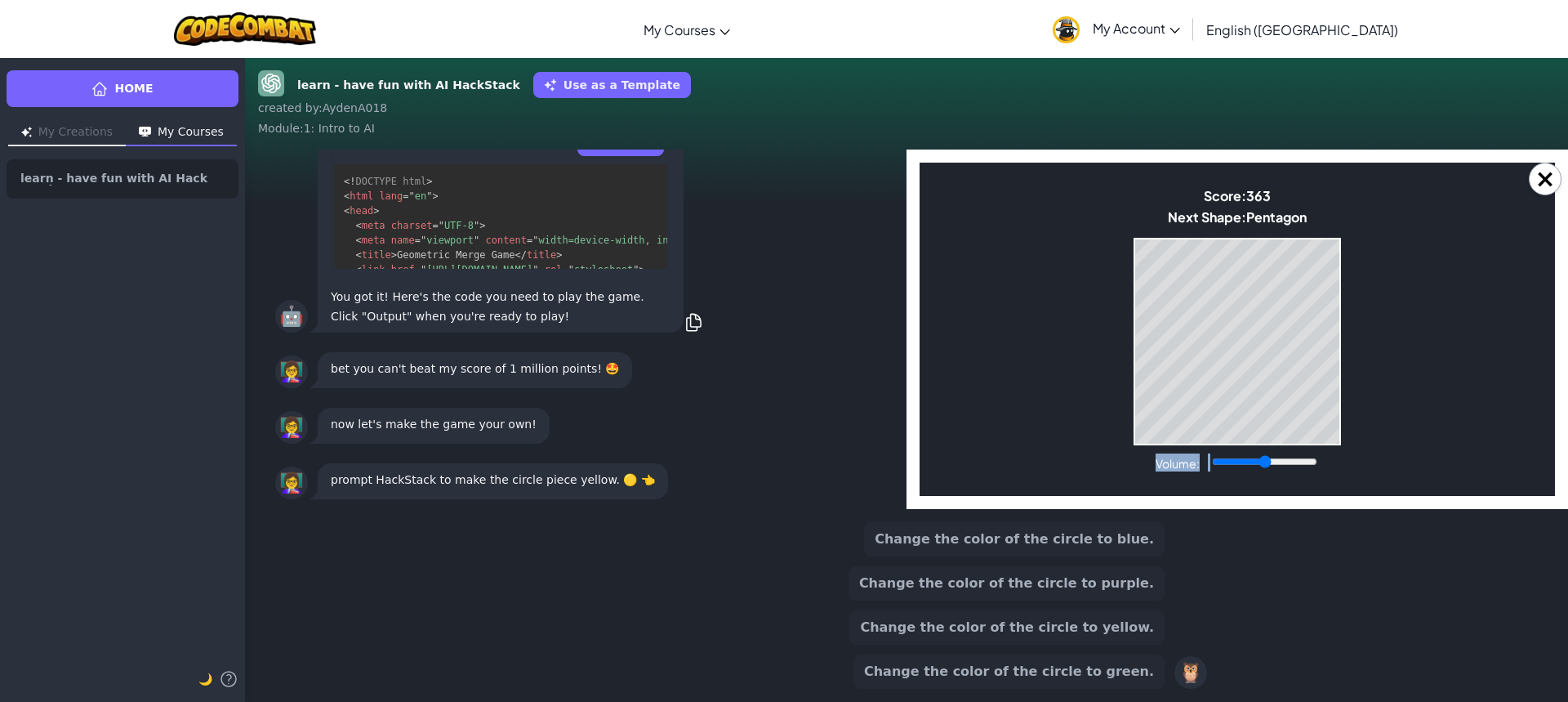
click at [1328, 447] on body "Make a Star! Start Score: 363 Next Shape: [GEOGRAPHIC_DATA] Game Over Your stac…" at bounding box center [1237, 328] width 635 height 333
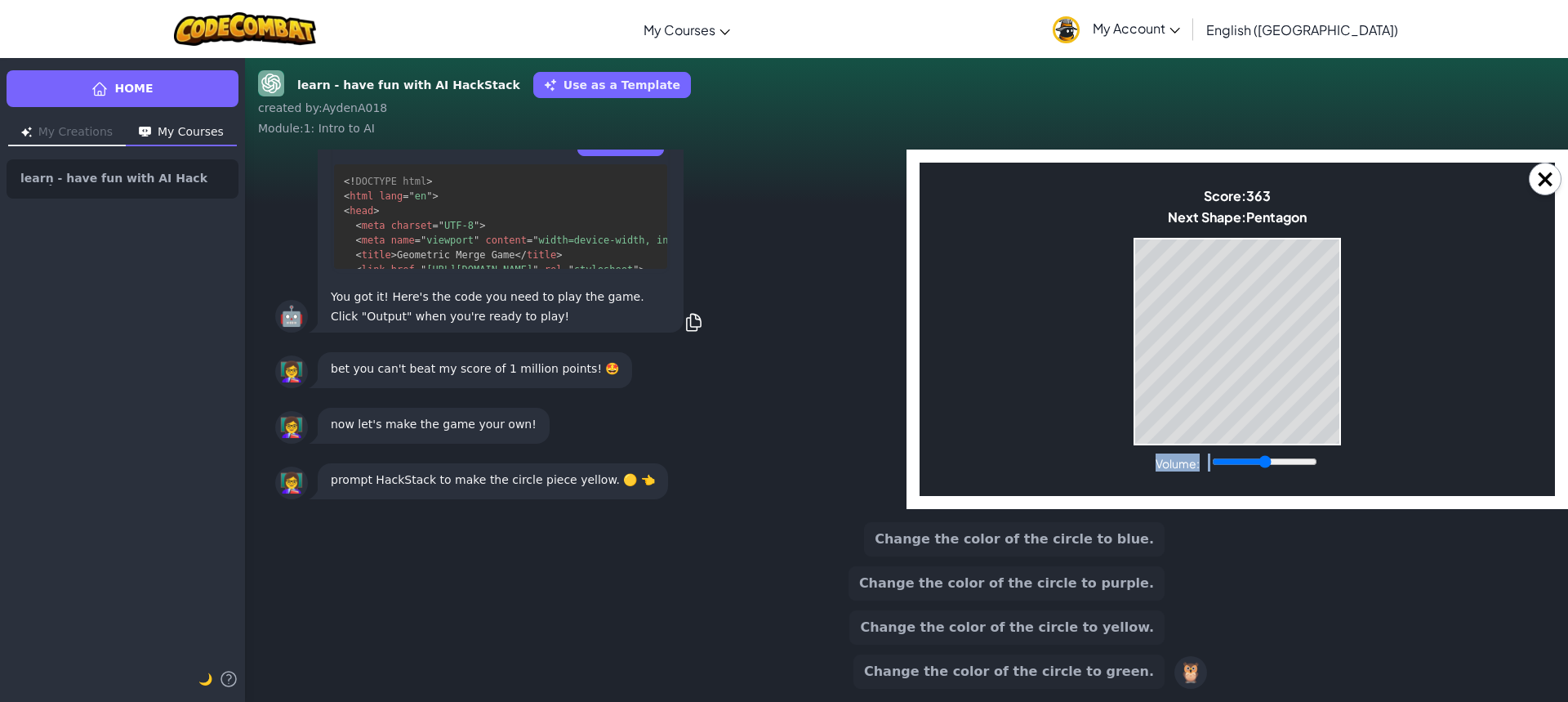
click at [1328, 447] on body "Make a Star! Start Score: 363 Next Shape: [GEOGRAPHIC_DATA] Game Over Your stac…" at bounding box center [1237, 328] width 635 height 333
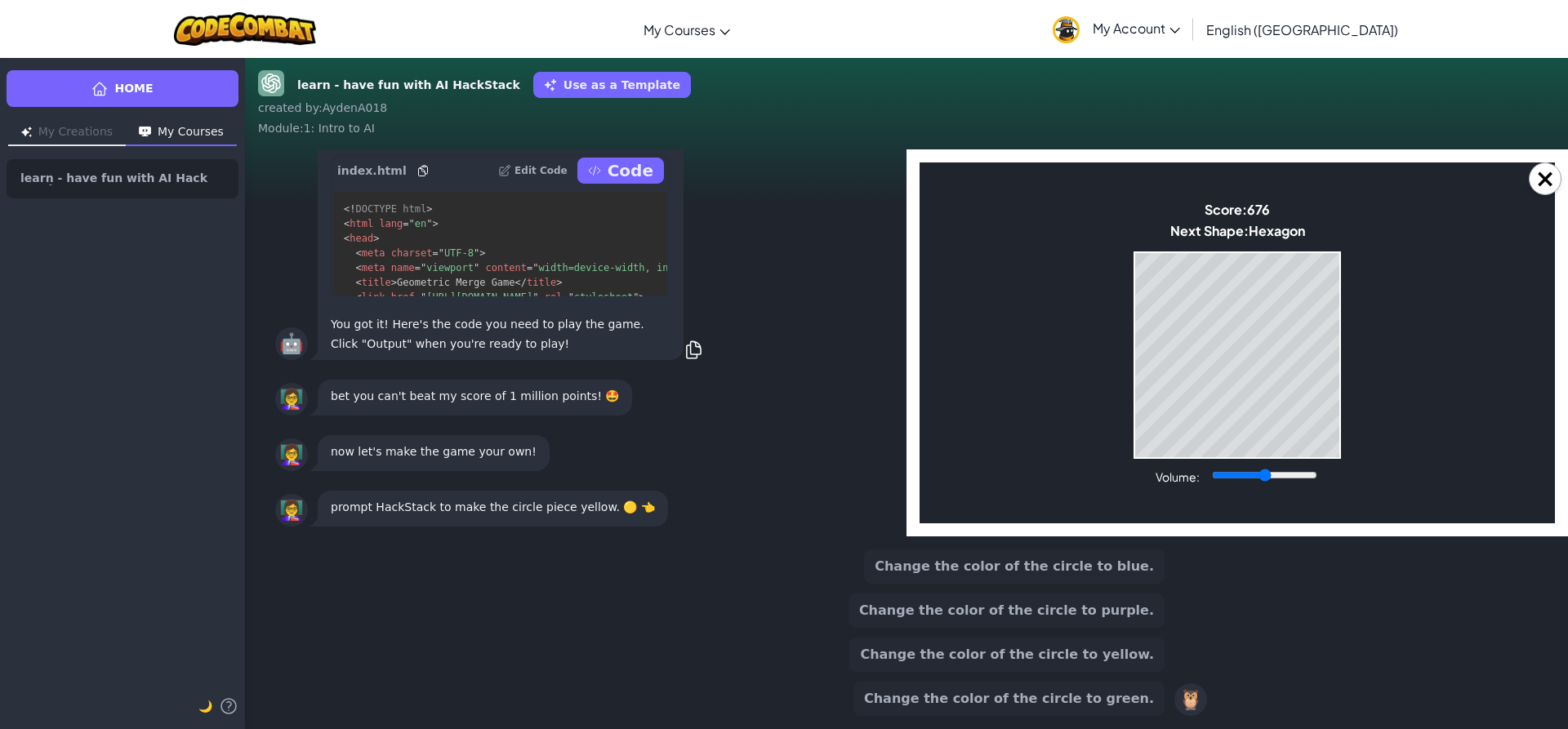
click at [1393, 353] on body "Make a Star! Start Score: 676 Next Shape: [GEOGRAPHIC_DATA] Game Over Your stac…" at bounding box center [1237, 343] width 635 height 361
drag, startPoint x: 1367, startPoint y: 283, endPoint x: 1346, endPoint y: 310, distance: 34.2
click at [1349, 306] on body "Make a Star! Start Score: 828 Next Shape: [GEOGRAPHIC_DATA] Game Over Your stac…" at bounding box center [1237, 343] width 635 height 361
drag, startPoint x: 1358, startPoint y: 230, endPoint x: 1355, endPoint y: 242, distance: 12.4
click at [1364, 238] on body "Make a Star! Start Score: 899 Next Shape: Circle Game Over Your stack reached t…" at bounding box center [1237, 343] width 635 height 361
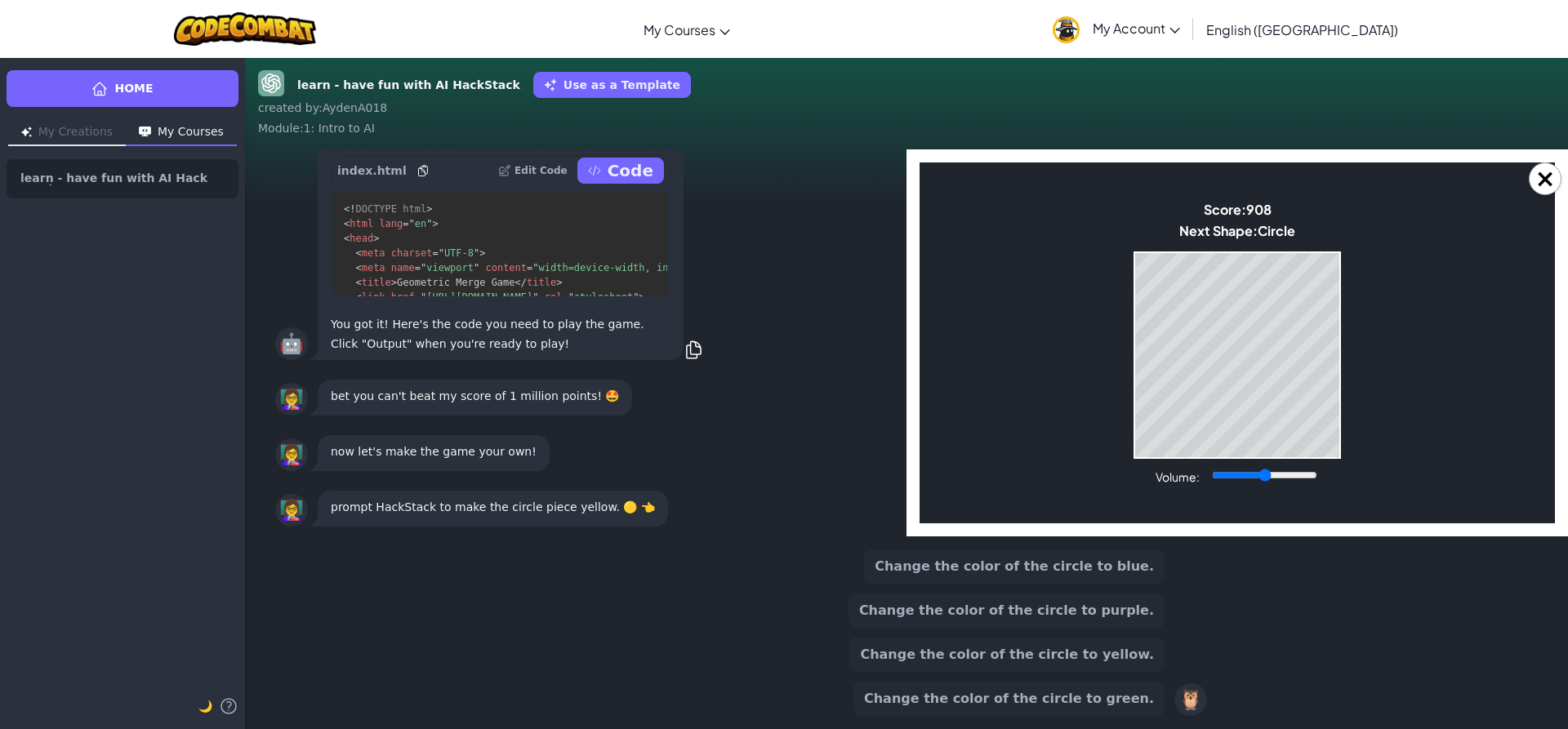
click at [542, 161] on button "Edit Code" at bounding box center [533, 170] width 70 height 26
